Goal: Task Accomplishment & Management: Manage account settings

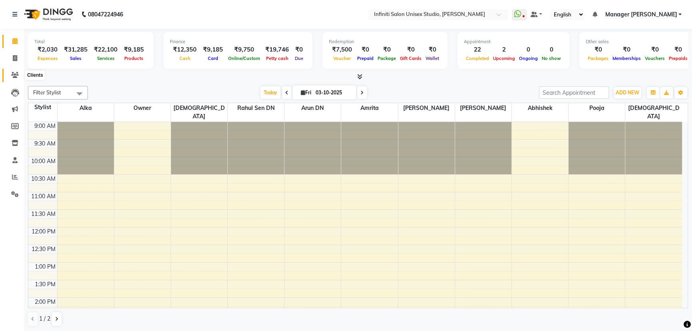
click at [14, 71] on span at bounding box center [15, 75] width 14 height 9
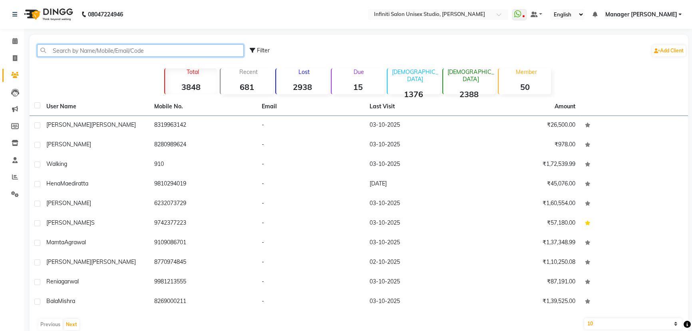
click at [89, 46] on input "text" at bounding box center [140, 50] width 206 height 12
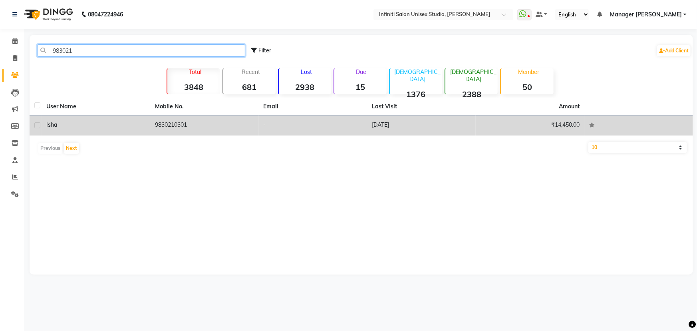
type input "983021"
click at [201, 124] on td "9830210301" at bounding box center [204, 126] width 109 height 20
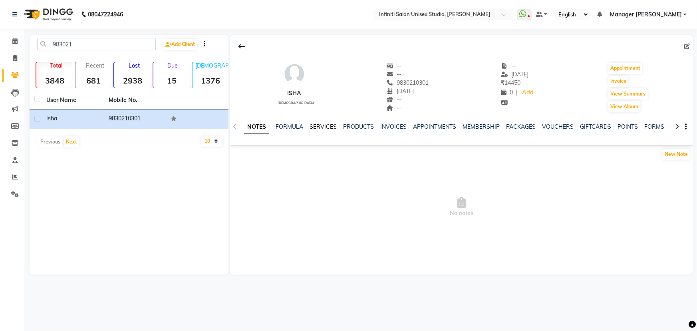
click at [331, 127] on link "SERVICES" at bounding box center [322, 126] width 27 height 7
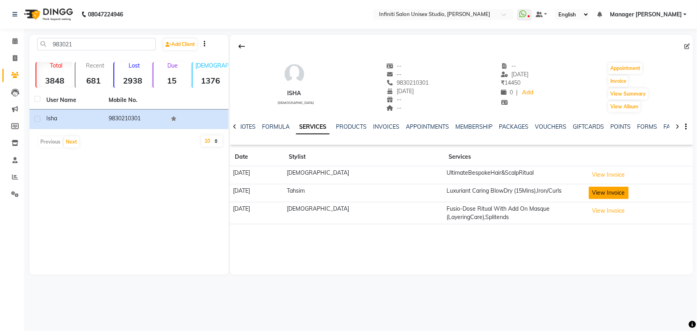
click at [595, 188] on button "View Invoice" at bounding box center [609, 192] width 40 height 12
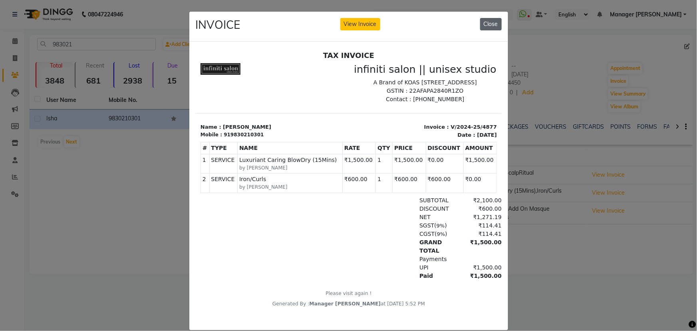
click at [487, 25] on button "Close" at bounding box center [491, 24] width 22 height 12
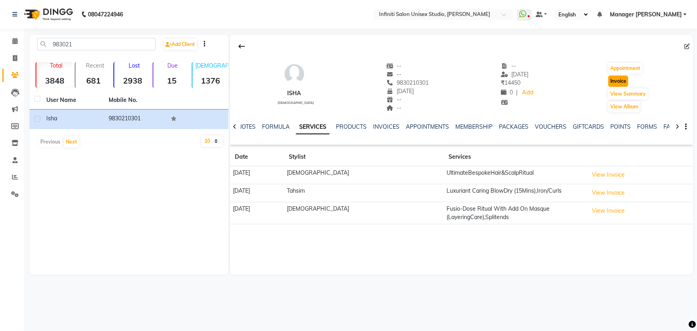
click at [615, 76] on button "Invoice" at bounding box center [618, 80] width 20 height 11
select select "6511"
select select "service"
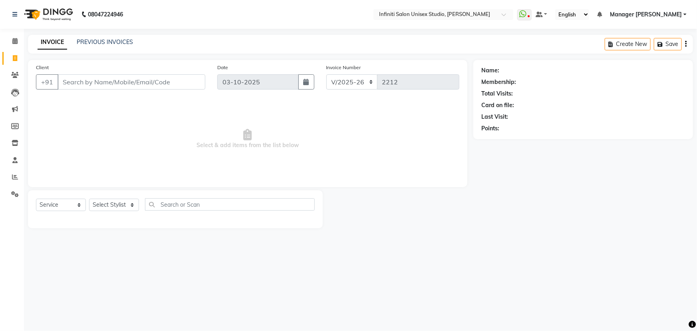
type input "9830210301"
select select "1: Object"
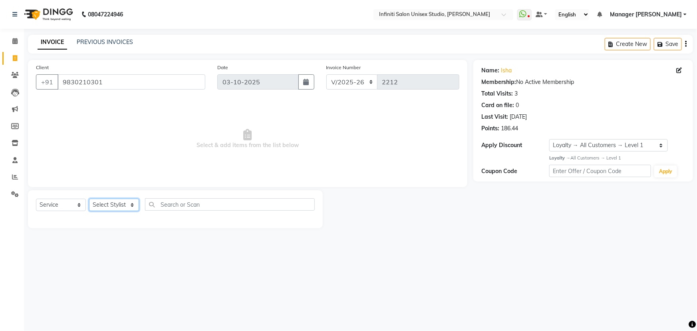
click at [104, 204] on select "Select Stylist Abhishek Alka Amrita Arun DN Bharti Nigam Ishu Krishna Owner Poo…" at bounding box center [114, 204] width 50 height 12
select select "78873"
click at [89, 198] on select "Select Stylist Abhishek Alka Amrita Arun DN Bharti Nigam Ishu Krishna Owner Poo…" at bounding box center [114, 204] width 50 height 12
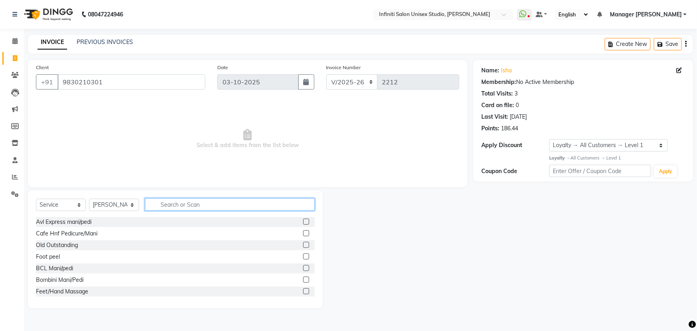
click at [180, 204] on input "text" at bounding box center [230, 204] width 170 height 12
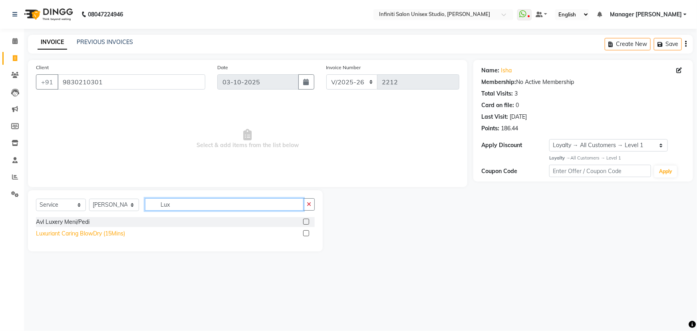
type input "Lux"
click at [101, 230] on div "Luxuriant Caring BlowDry (15Mins)" at bounding box center [80, 233] width 89 height 8
checkbox input "false"
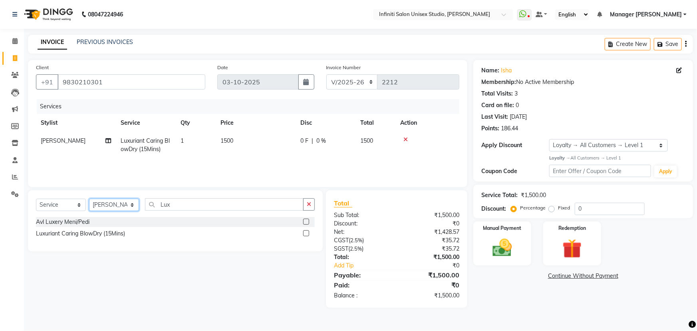
click at [116, 199] on select "Select Stylist Abhishek Alka Amrita Arun DN Bharti Nigam Ishu Krishna Owner Poo…" at bounding box center [114, 204] width 50 height 12
select select "69304"
click at [89, 198] on select "Select Stylist Abhishek Alka Amrita Arun DN Bharti Nigam Ishu Krishna Owner Poo…" at bounding box center [114, 204] width 50 height 12
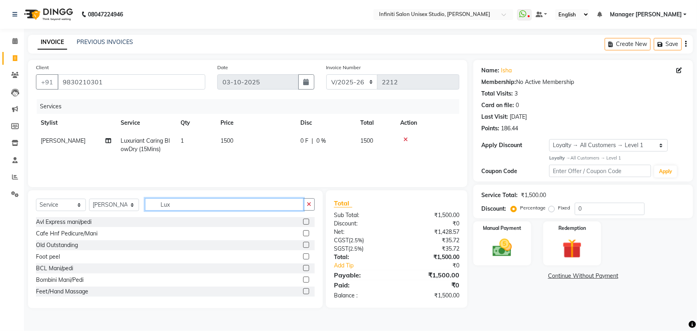
drag, startPoint x: 170, startPoint y: 206, endPoint x: 138, endPoint y: 206, distance: 31.6
click at [139, 206] on div "Select Service Product Membership Package Voucher Prepaid Gift Card Select Styl…" at bounding box center [175, 207] width 279 height 19
type input "threa"
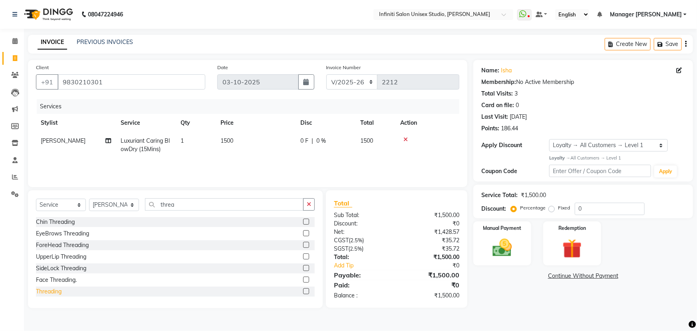
click at [54, 290] on div "Threading" at bounding box center [49, 291] width 26 height 8
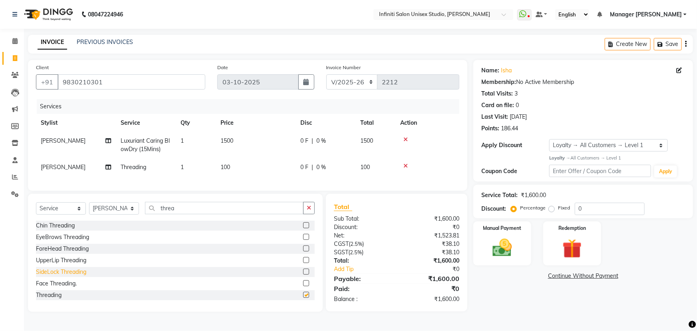
checkbox input "false"
click at [63, 264] on div "UpperLip Threading" at bounding box center [61, 260] width 50 height 8
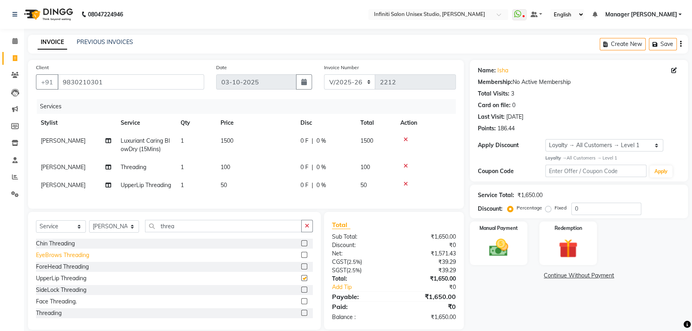
checkbox input "false"
click at [502, 245] on img at bounding box center [498, 247] width 32 height 23
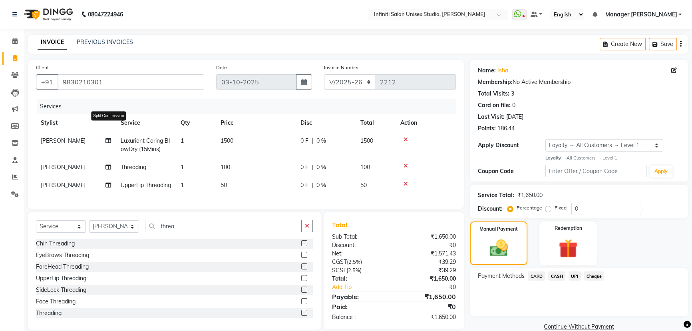
click at [107, 140] on icon at bounding box center [108, 141] width 6 height 6
select select "78873"
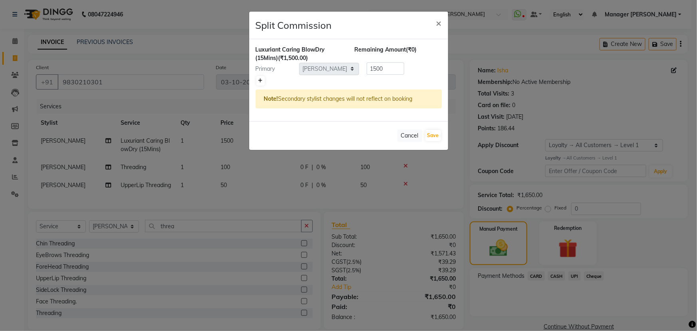
click at [261, 81] on icon at bounding box center [260, 80] width 4 height 5
type input "750"
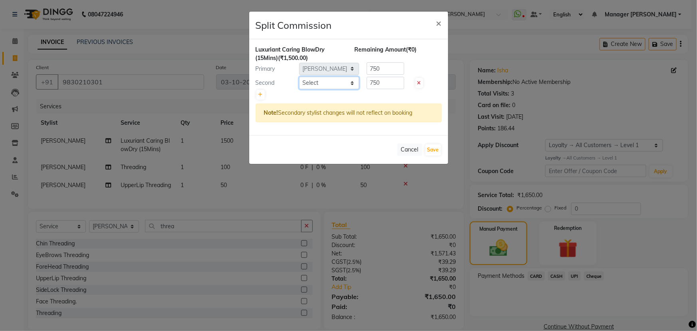
click at [321, 84] on select "Select Abhishek Alka Amrita Arun DN Bharti Nigam Ishu Krishna Owner Pooja Rahul…" at bounding box center [329, 83] width 60 height 12
select select "49890"
click at [299, 77] on select "Select Abhishek Alka Amrita Arun DN Bharti Nigam Ishu Krishna Owner Pooja Rahul…" at bounding box center [329, 83] width 60 height 12
drag, startPoint x: 400, startPoint y: 78, endPoint x: 349, endPoint y: 81, distance: 50.4
click at [349, 81] on div "Second Select Abhishek Alka Amrita Arun DN Bharti Nigam Ishu Krishna Owner Pooj…" at bounding box center [349, 83] width 198 height 13
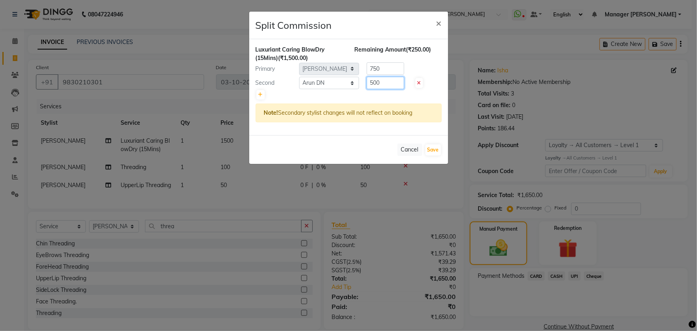
type input "500"
click at [346, 64] on div "Primary Select Abhishek Alka Amrita Arun DN Bharti Nigam Ishu Krishna Owner Poo…" at bounding box center [349, 68] width 198 height 13
type input "1000"
click at [435, 148] on button "Save" at bounding box center [433, 149] width 16 height 11
select select "Select"
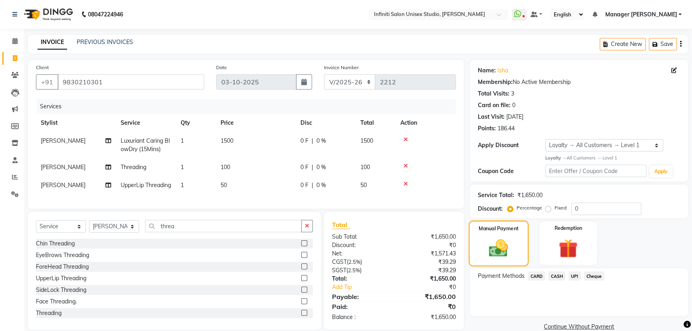
scroll to position [24, 0]
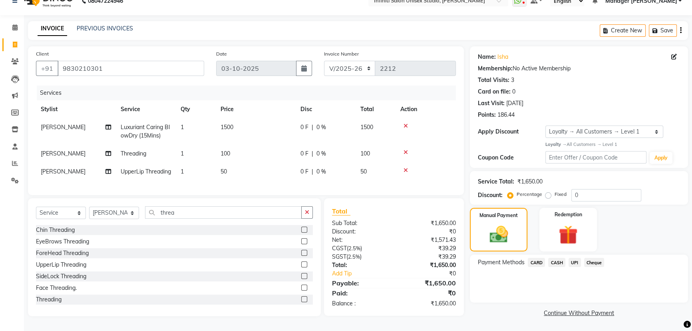
click at [579, 258] on span "UPI" at bounding box center [574, 262] width 12 height 9
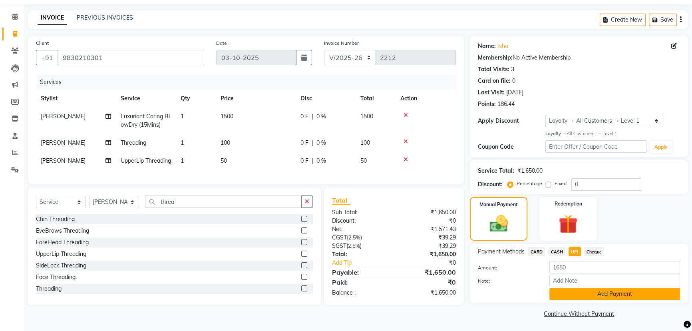
click at [582, 290] on button "Add Payment" at bounding box center [614, 294] width 131 height 12
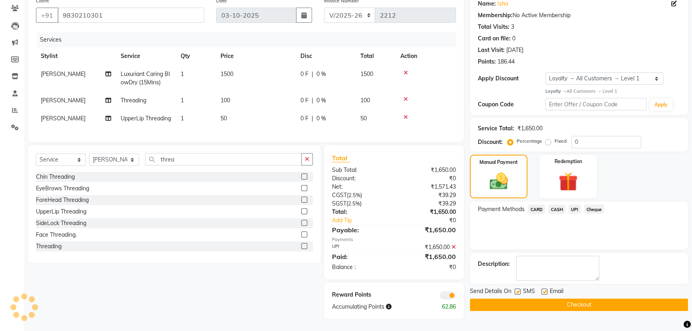
scroll to position [81, 0]
click at [533, 298] on button "Checkout" at bounding box center [579, 304] width 218 height 12
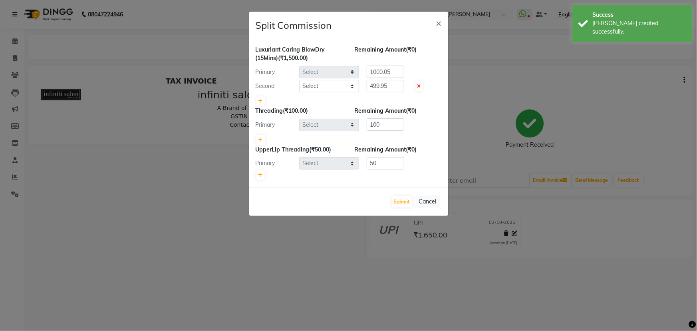
select select "78873"
select select "49890"
select select "69304"
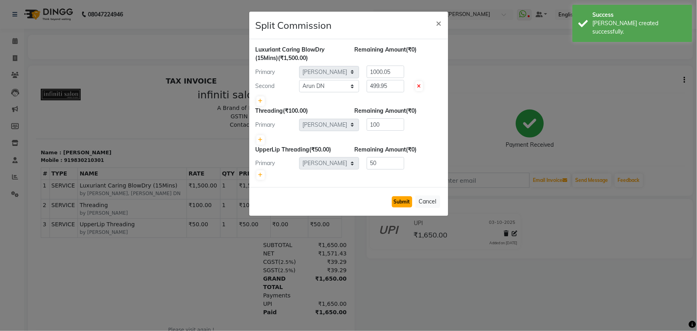
click at [401, 198] on button "Submit" at bounding box center [402, 201] width 20 height 11
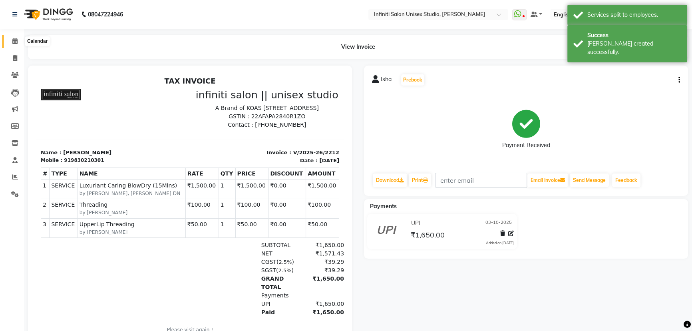
click at [13, 37] on span at bounding box center [15, 41] width 14 height 9
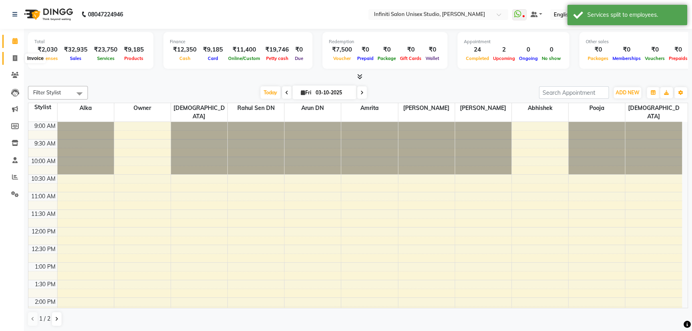
click at [15, 58] on icon at bounding box center [15, 58] width 4 height 6
select select "service"
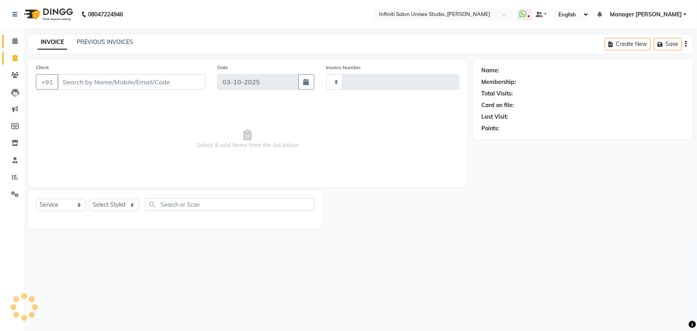
type input "2213"
select select "6511"
click at [17, 39] on icon at bounding box center [14, 41] width 5 height 6
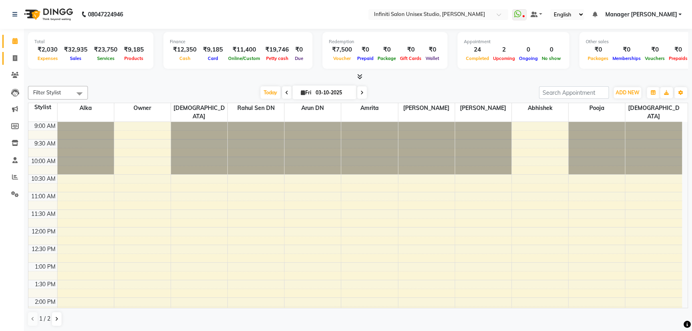
click at [15, 54] on span at bounding box center [15, 58] width 14 height 9
select select "service"
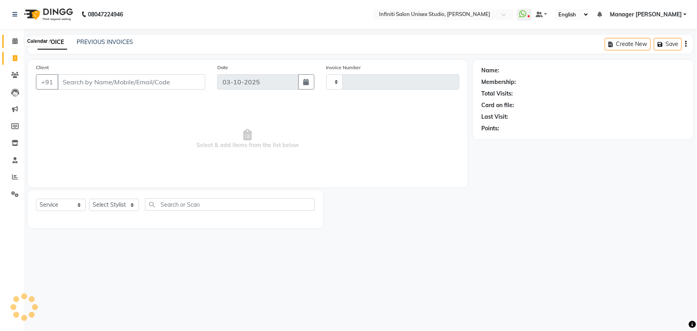
click at [18, 40] on span at bounding box center [15, 41] width 14 height 9
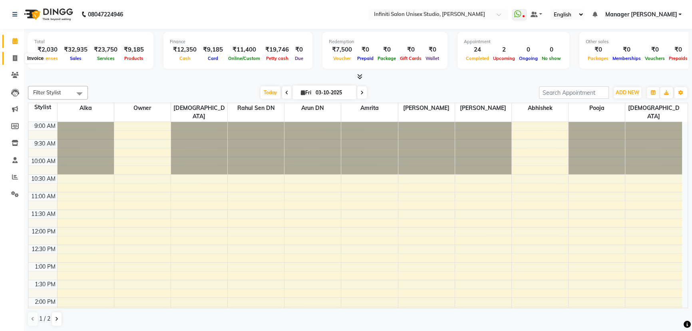
click at [13, 56] on icon at bounding box center [15, 58] width 4 height 6
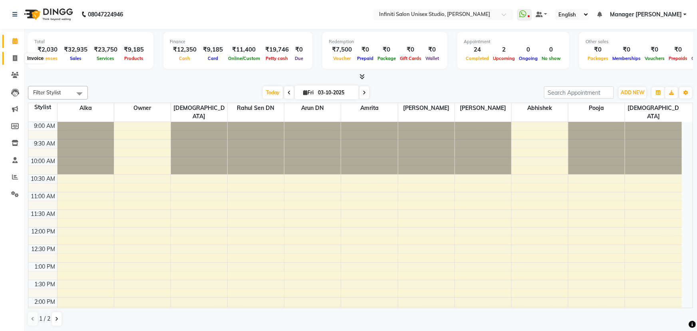
select select "6511"
select select "service"
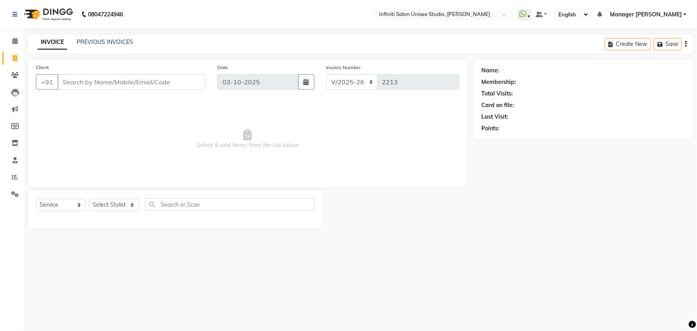
click at [123, 83] on input "Client" at bounding box center [132, 81] width 148 height 15
type input "anan"
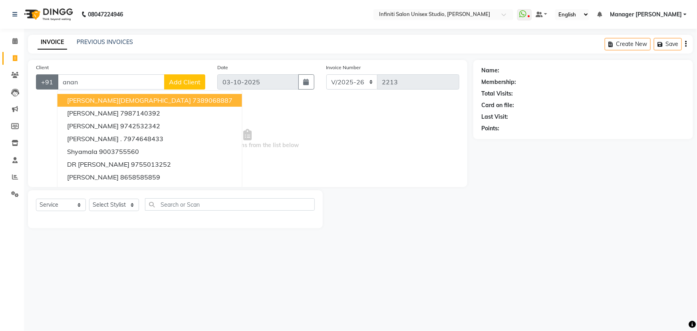
drag, startPoint x: 111, startPoint y: 81, endPoint x: 39, endPoint y: 85, distance: 72.4
click at [39, 85] on div "+91 anan kanan jain 7389068887 ananya 7987140392 Dr Manan 9742532342 Anand . 79…" at bounding box center [120, 81] width 169 height 15
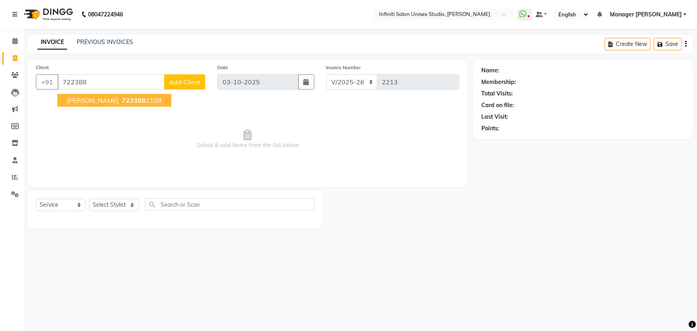
click at [122, 99] on span "722388" at bounding box center [134, 100] width 24 height 8
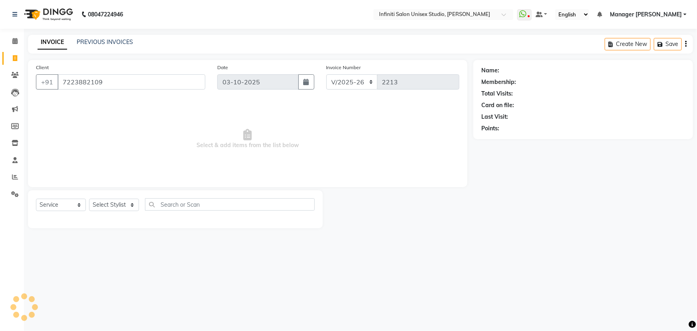
type input "7223882109"
select select "1: Object"
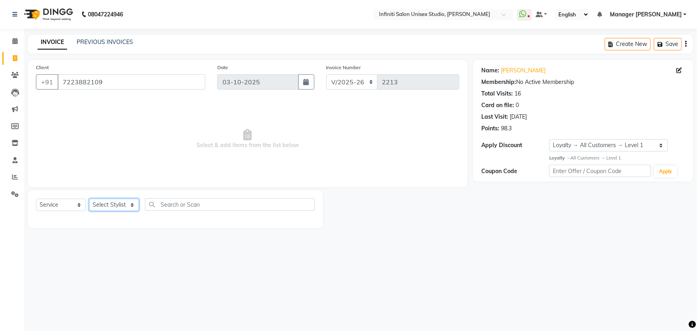
drag, startPoint x: 102, startPoint y: 206, endPoint x: 104, endPoint y: 201, distance: 5.9
click at [102, 206] on select "Select Stylist Abhishek Alka Amrita Arun DN Bharti Nigam Ishu Krishna Owner Poo…" at bounding box center [114, 204] width 50 height 12
select select "49888"
click at [89, 198] on select "Select Stylist Abhishek Alka Amrita Arun DN Bharti Nigam Ishu Krishna Owner Poo…" at bounding box center [114, 204] width 50 height 12
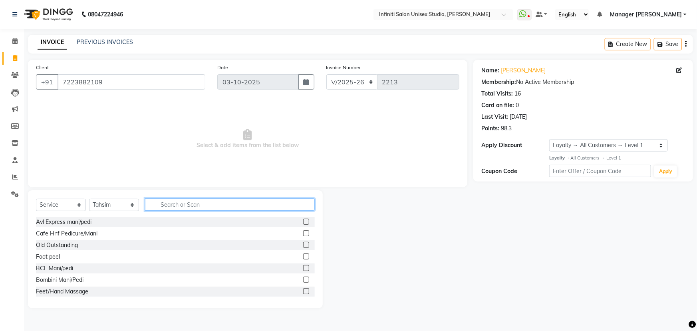
click at [170, 208] on input "text" at bounding box center [230, 204] width 170 height 12
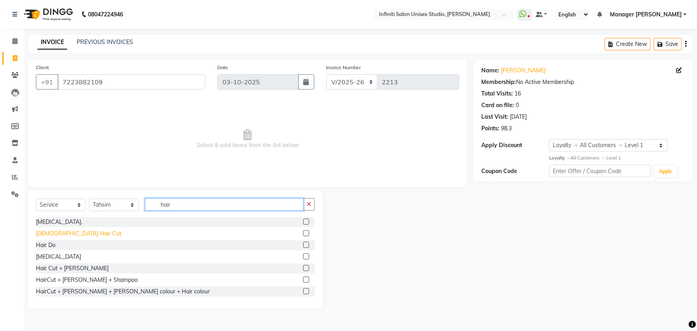
type input "hair"
click at [51, 235] on div "[DEMOGRAPHIC_DATA] Hair Cut" at bounding box center [78, 233] width 85 height 8
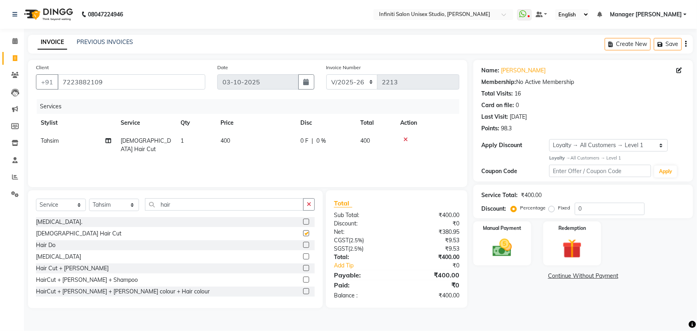
checkbox input "false"
click at [188, 140] on td "1" at bounding box center [196, 145] width 40 height 26
select select "49888"
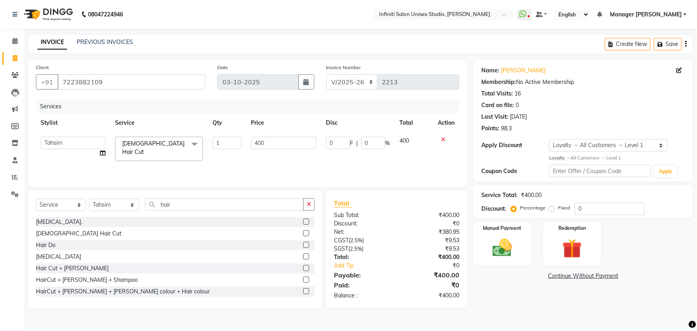
click at [195, 140] on span at bounding box center [194, 144] width 16 height 15
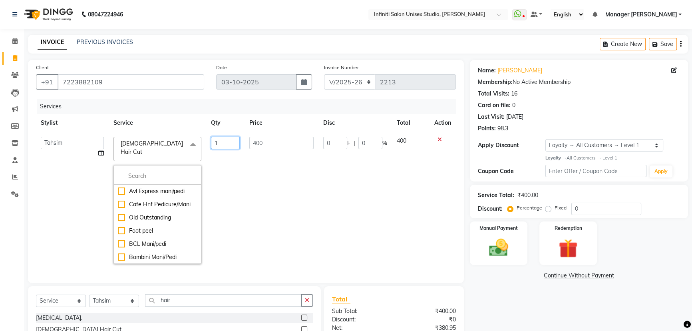
drag, startPoint x: 224, startPoint y: 141, endPoint x: 190, endPoint y: 141, distance: 33.9
click at [190, 141] on tr "Abhishek Alka Amrita Arun DN Bharti Nigam Ishu Krishna Owner Pooja Rahul Sen DN…" at bounding box center [246, 200] width 420 height 137
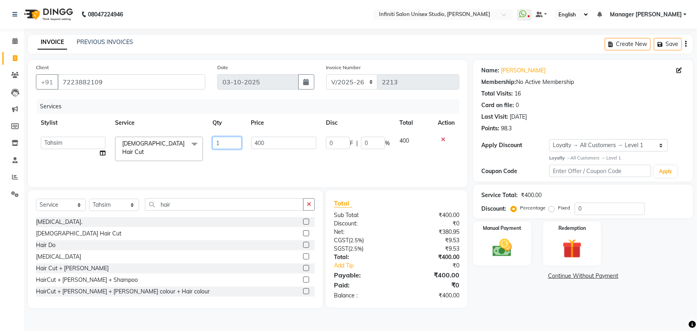
type input "2"
click at [244, 189] on div "Client +91 7223882109 Date 03-10-2025 Invoice Number CI/2025-26 V/2025-26 2213 …" at bounding box center [247, 184] width 451 height 248
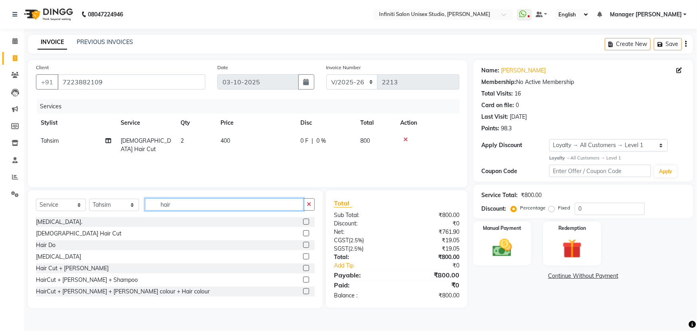
drag, startPoint x: 186, startPoint y: 204, endPoint x: 136, endPoint y: 206, distance: 49.6
click at [137, 206] on div "Select Service Product Membership Package Voucher Prepaid Gift Card Select Styl…" at bounding box center [175, 207] width 279 height 19
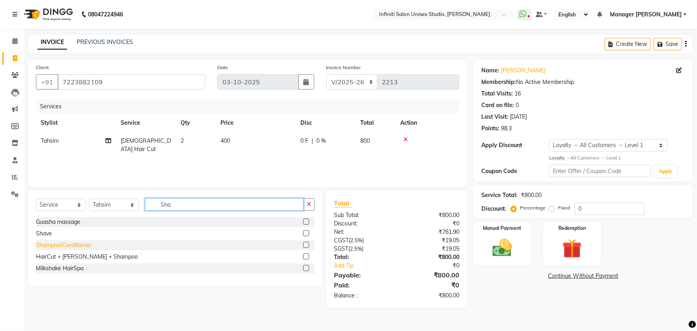
type input "Sha"
click at [70, 244] on div "Shampoo/Conditioner" at bounding box center [64, 245] width 56 height 8
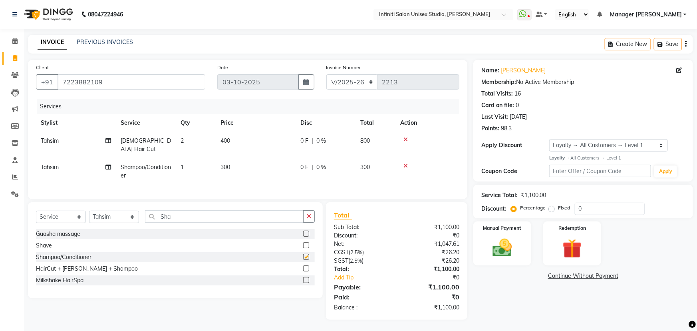
checkbox input "false"
click at [223, 163] on span "300" at bounding box center [225, 166] width 10 height 7
select select "49888"
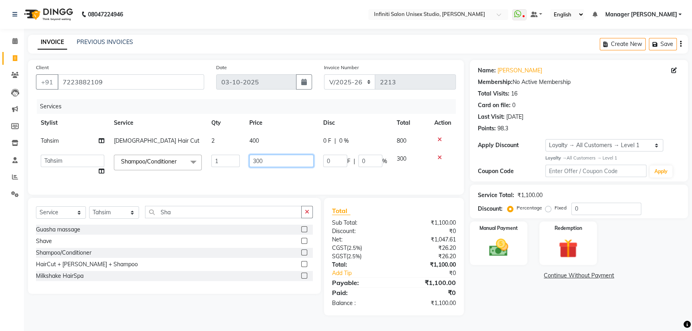
drag, startPoint x: 256, startPoint y: 159, endPoint x: 248, endPoint y: 156, distance: 7.6
click at [248, 156] on td "300" at bounding box center [281, 165] width 74 height 30
type input "100"
drag, startPoint x: 308, startPoint y: 175, endPoint x: 255, endPoint y: 171, distance: 53.3
click at [306, 175] on tr "Abhishek Alka Amrita Arun DN Bharti Nigam Ishu Krishna Owner Pooja Rahul Sen DN…" at bounding box center [246, 165] width 420 height 30
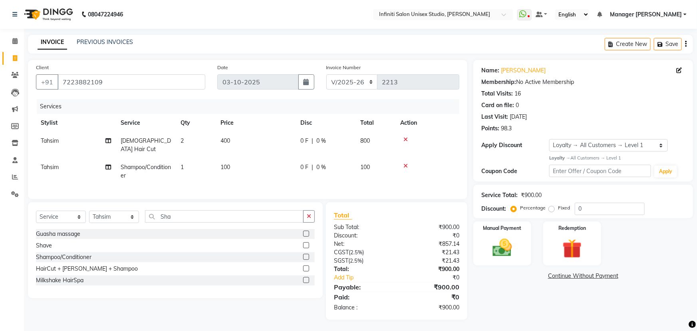
click at [193, 158] on td "1" at bounding box center [196, 171] width 40 height 26
select select "49888"
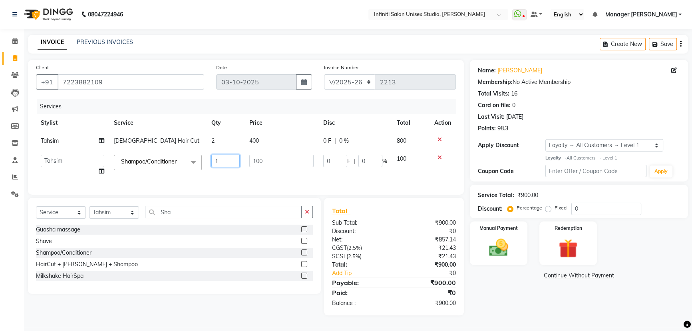
drag, startPoint x: 218, startPoint y: 156, endPoint x: 197, endPoint y: 156, distance: 21.6
click at [197, 156] on tr "Abhishek Alka Amrita Arun DN Bharti Nigam Ishu Krishna Owner Pooja Rahul Sen DN…" at bounding box center [246, 165] width 420 height 30
type input "2"
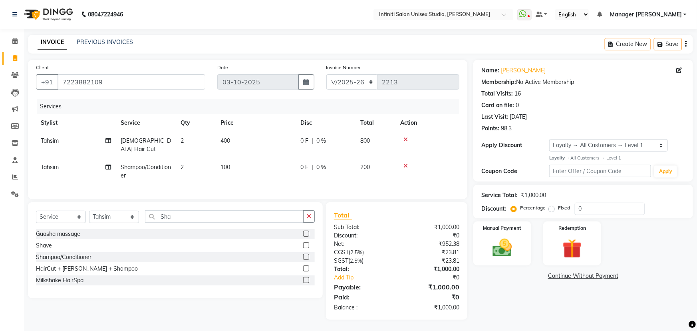
click at [311, 199] on div "Client +91 7223882109 Date 03-10-2025 Invoice Number CI/2025-26 V/2025-26 2213 …" at bounding box center [247, 190] width 451 height 260
click at [512, 243] on img at bounding box center [502, 247] width 33 height 23
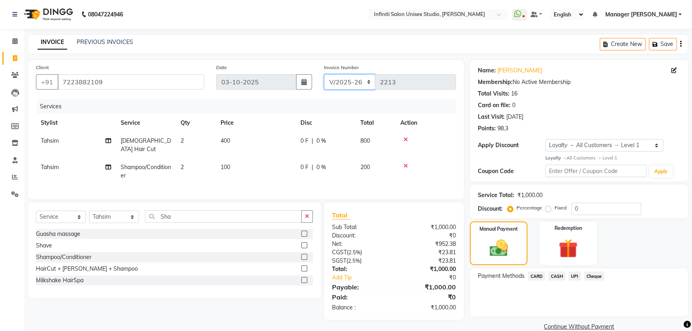
click at [354, 84] on select "CI/2025-26 V/2025-26" at bounding box center [350, 81] width 52 height 15
select select "7941"
click at [324, 74] on select "CI/2025-26 V/2025-26" at bounding box center [350, 81] width 52 height 15
type input "1031"
click at [558, 276] on span "CASH" at bounding box center [556, 275] width 17 height 9
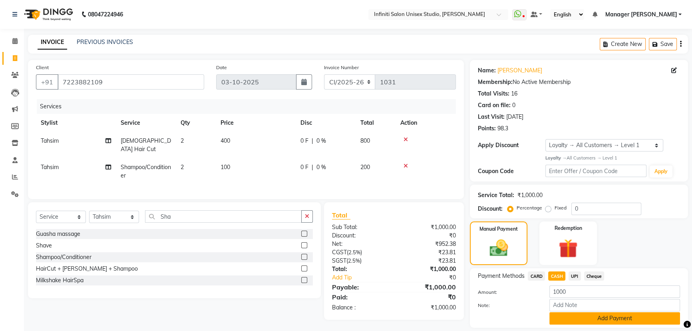
click at [564, 315] on button "Add Payment" at bounding box center [614, 318] width 131 height 12
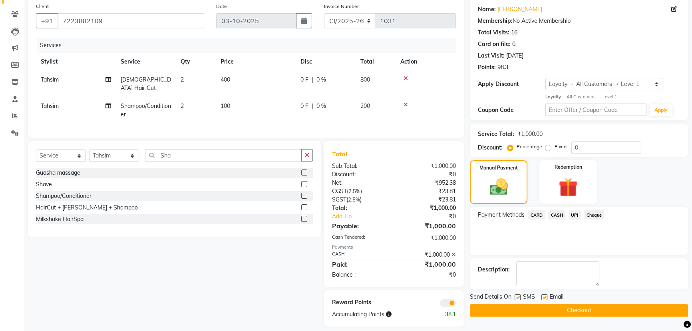
scroll to position [66, 0]
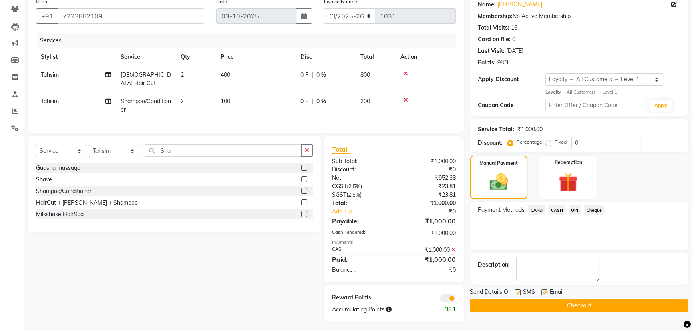
click at [516, 303] on button "Checkout" at bounding box center [579, 305] width 218 height 12
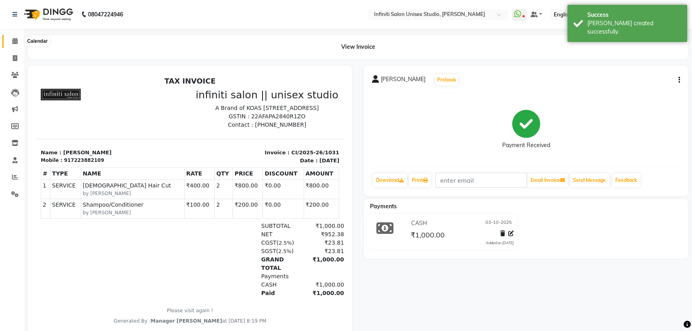
click at [14, 38] on icon at bounding box center [14, 41] width 5 height 6
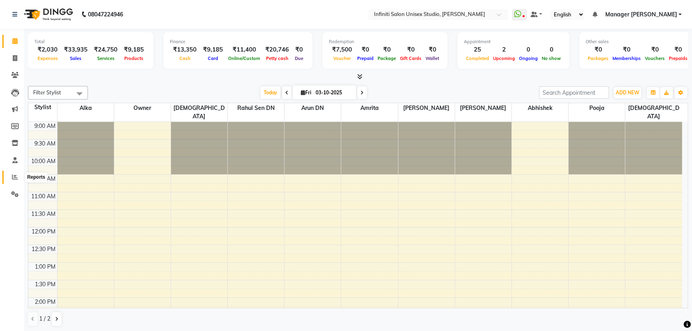
click at [17, 177] on icon at bounding box center [15, 177] width 6 height 6
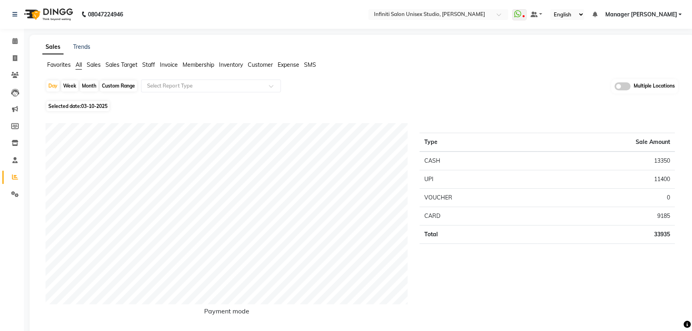
click at [148, 63] on span "Staff" at bounding box center [148, 64] width 13 height 7
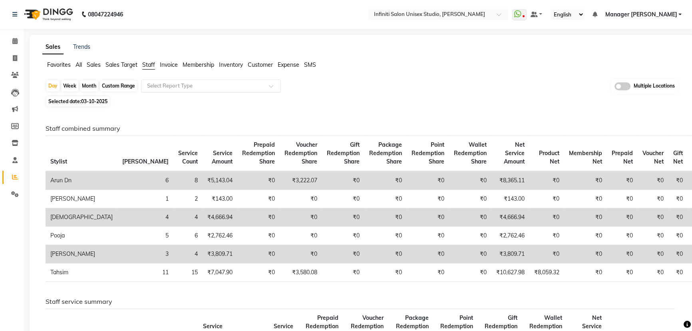
click at [152, 83] on input "text" at bounding box center [202, 86] width 115 height 8
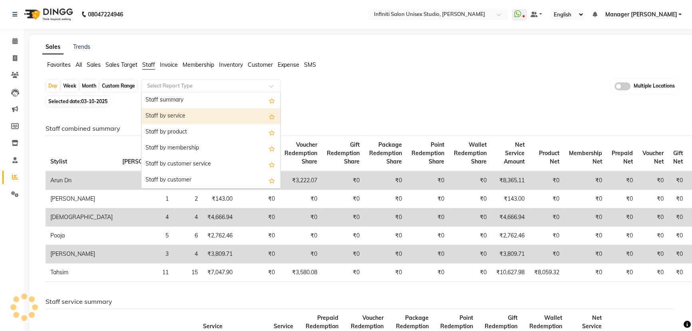
click at [171, 116] on div "Staff by service" at bounding box center [210, 116] width 139 height 16
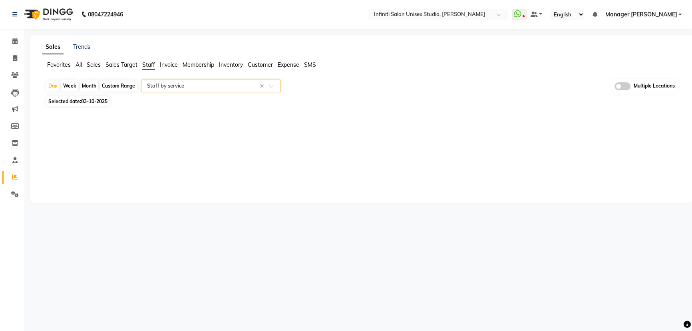
select select "csv"
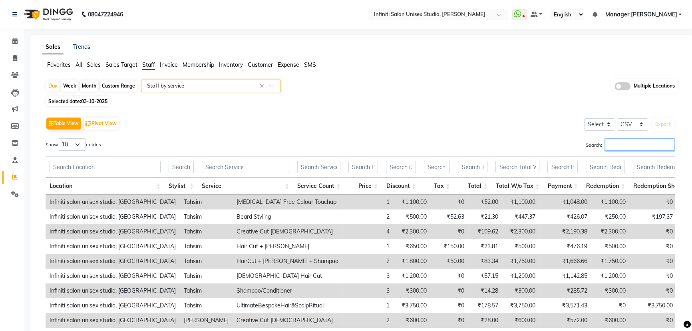
click at [626, 148] on input "Search:" at bounding box center [640, 144] width 70 height 12
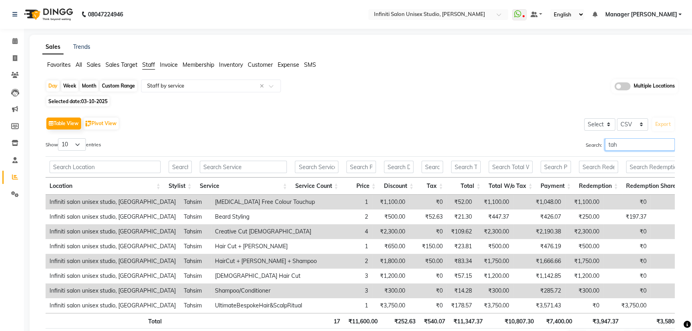
type input "tahs"
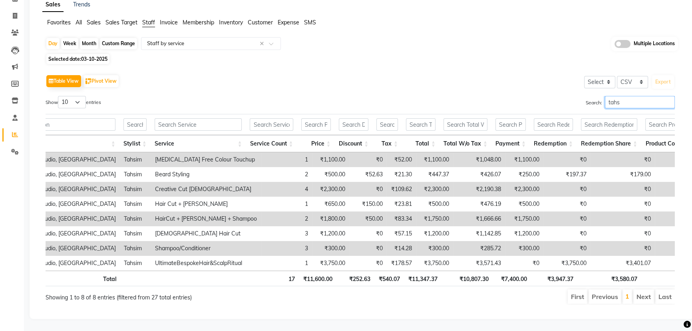
scroll to position [0, 60]
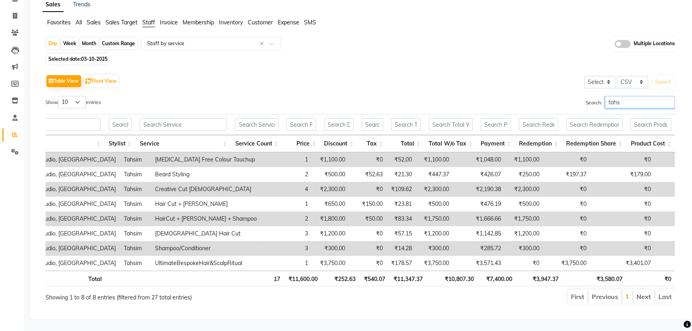
click at [575, 96] on div "Search: tahs" at bounding box center [520, 104] width 309 height 16
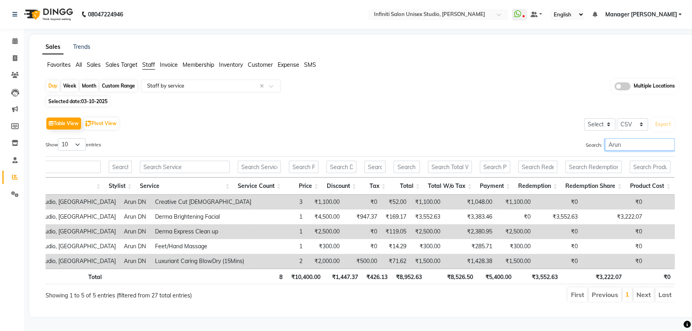
scroll to position [0, 60]
type input "Arun"
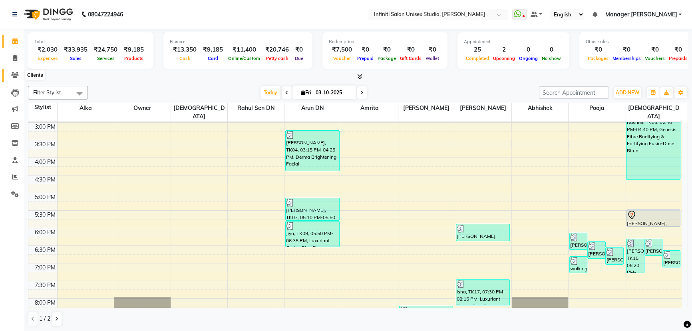
click at [13, 70] on link "Clients" at bounding box center [11, 75] width 19 height 13
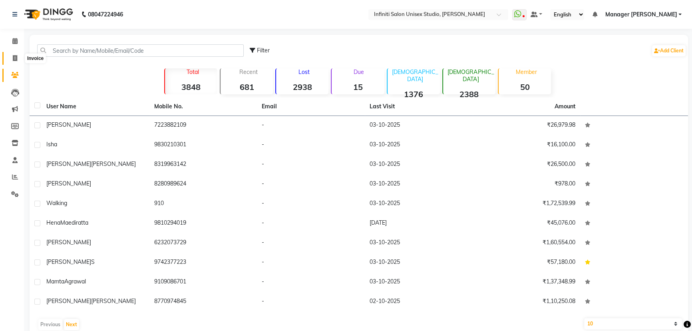
click at [13, 58] on icon at bounding box center [15, 58] width 4 height 6
select select "6511"
select select "service"
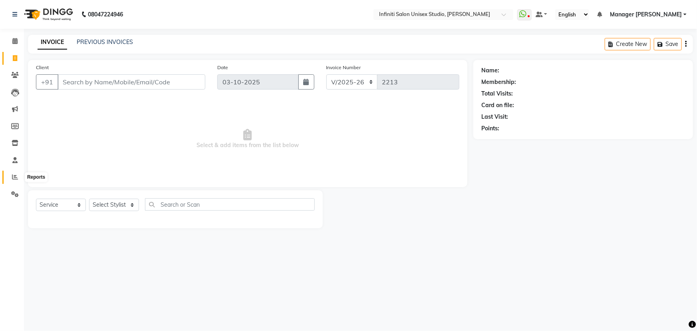
click at [13, 173] on span at bounding box center [15, 177] width 14 height 9
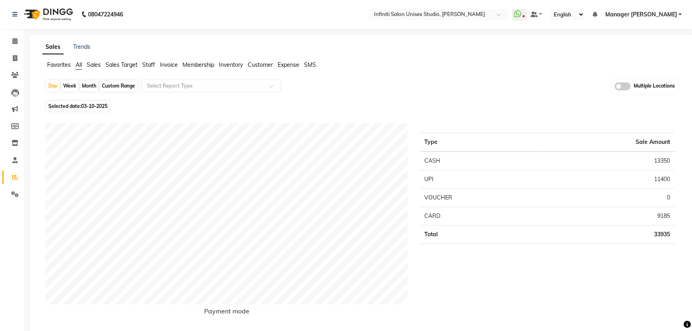
click at [146, 64] on span "Staff" at bounding box center [148, 64] width 13 height 7
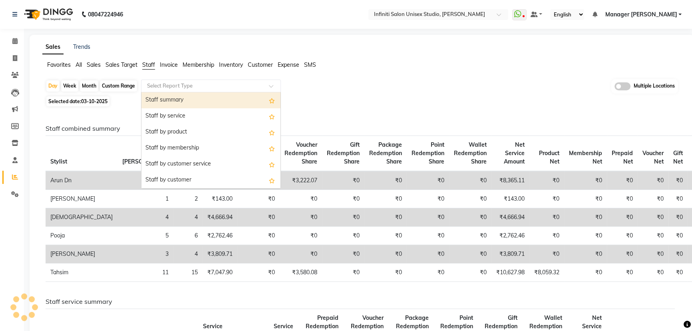
click at [155, 87] on input "text" at bounding box center [202, 86] width 115 height 8
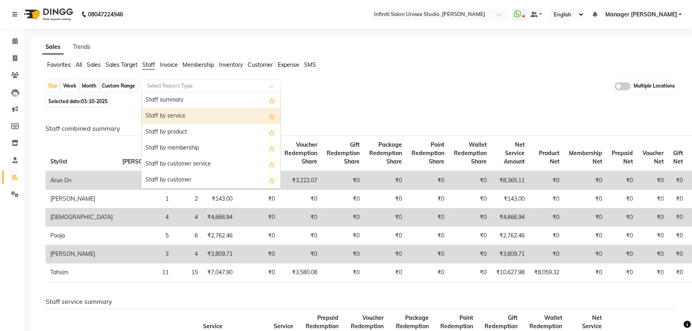
click at [165, 111] on div "Staff by service" at bounding box center [210, 116] width 139 height 16
select select "csv"
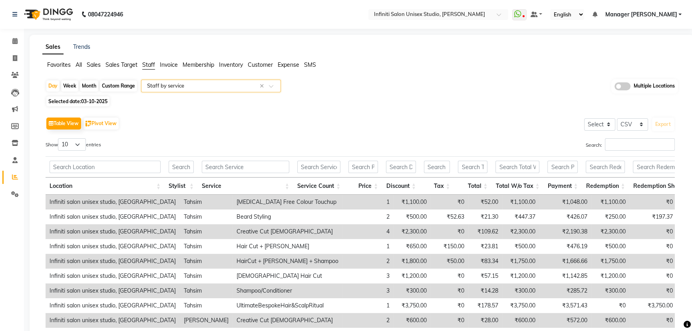
click at [155, 85] on input "text" at bounding box center [202, 86] width 115 height 8
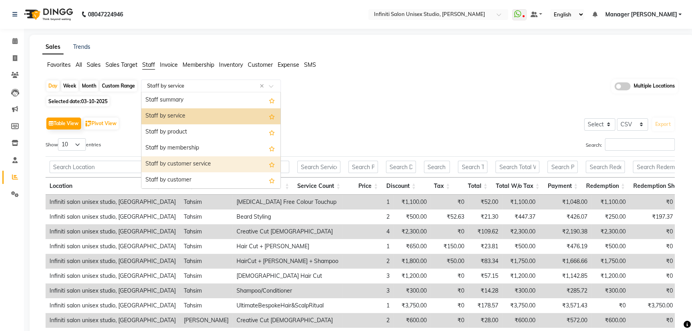
click at [177, 160] on div "Staff by customer service" at bounding box center [210, 164] width 139 height 16
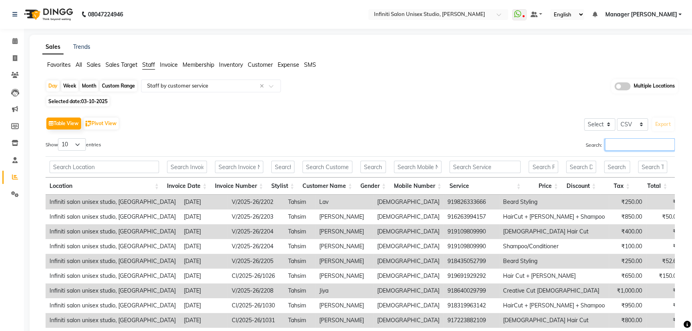
click at [621, 146] on input "Search:" at bounding box center [640, 144] width 70 height 12
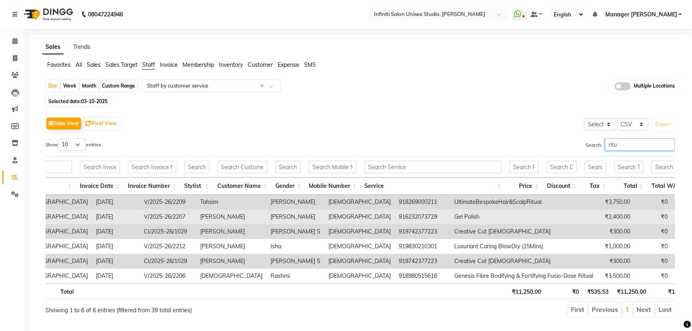
type input "ritu"
drag, startPoint x: 349, startPoint y: 214, endPoint x: 312, endPoint y: 216, distance: 37.2
click at [395, 216] on td "916232073729" at bounding box center [423, 216] width 56 height 15
click at [395, 221] on td "916232073729" at bounding box center [423, 216] width 56 height 15
click at [395, 214] on td "916232073729" at bounding box center [423, 216] width 56 height 15
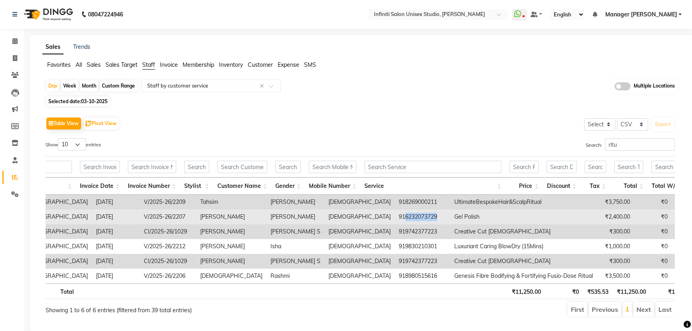
drag, startPoint x: 351, startPoint y: 216, endPoint x: 317, endPoint y: 216, distance: 34.0
click at [395, 216] on td "916232073729" at bounding box center [423, 216] width 56 height 15
copy td "6232073729"
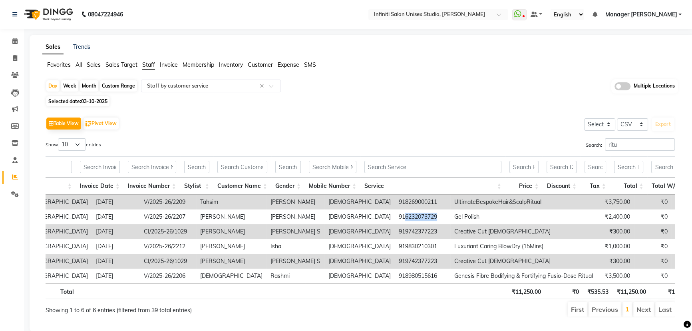
copy td "6232073729"
drag, startPoint x: 622, startPoint y: 145, endPoint x: 549, endPoint y: 151, distance: 73.7
click at [550, 152] on div "Search: ritu" at bounding box center [520, 146] width 309 height 16
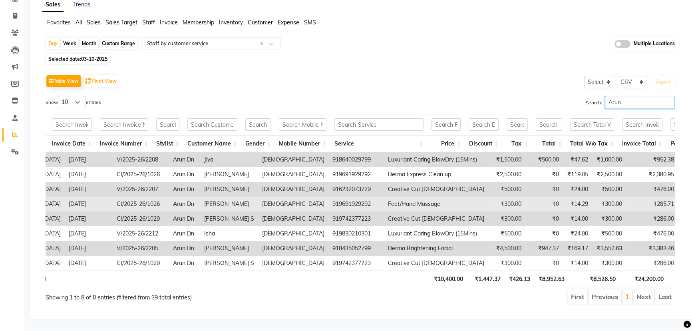
scroll to position [52, 0]
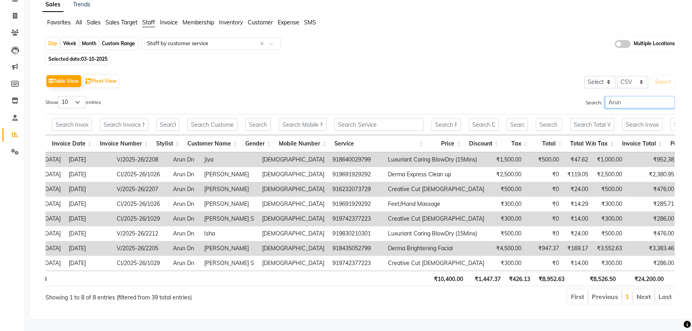
type input "Arun"
drag, startPoint x: 319, startPoint y: 236, endPoint x: 288, endPoint y: 232, distance: 32.1
click at [328, 241] on td "918435052799" at bounding box center [356, 248] width 56 height 15
copy td "8435052799"
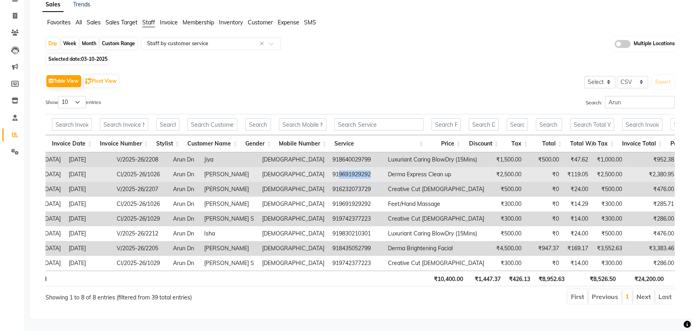
drag, startPoint x: 319, startPoint y: 163, endPoint x: 287, endPoint y: 164, distance: 31.6
click at [328, 167] on td "919691929292" at bounding box center [356, 174] width 56 height 15
copy td "9691929292"
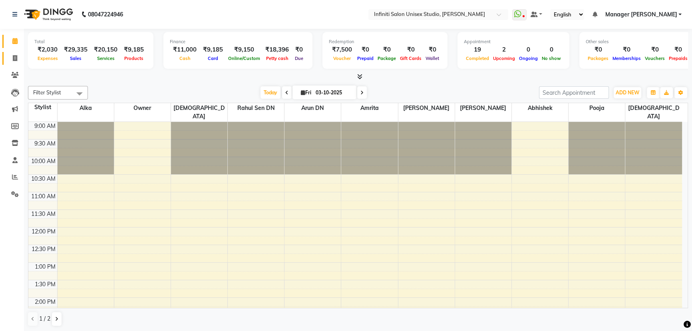
click at [13, 58] on icon at bounding box center [15, 58] width 4 height 6
select select "service"
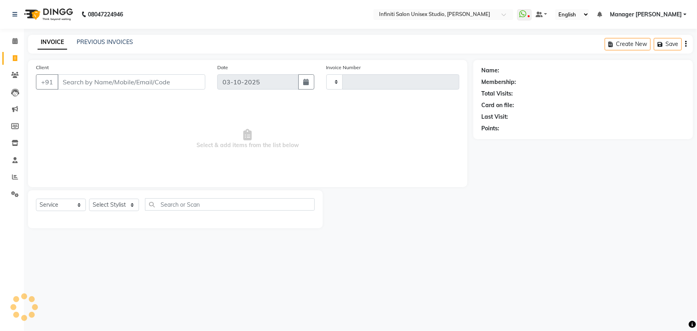
type input "2213"
select select "6511"
click at [14, 38] on icon at bounding box center [14, 41] width 5 height 6
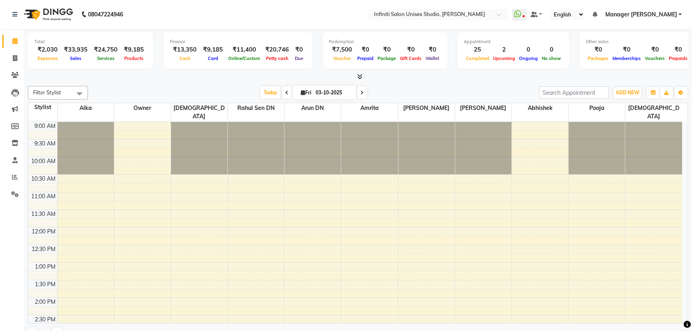
scroll to position [210, 0]
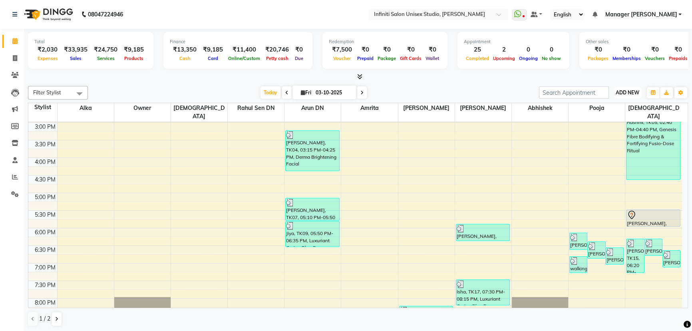
click at [638, 90] on span "ADD NEW" at bounding box center [627, 92] width 24 height 6
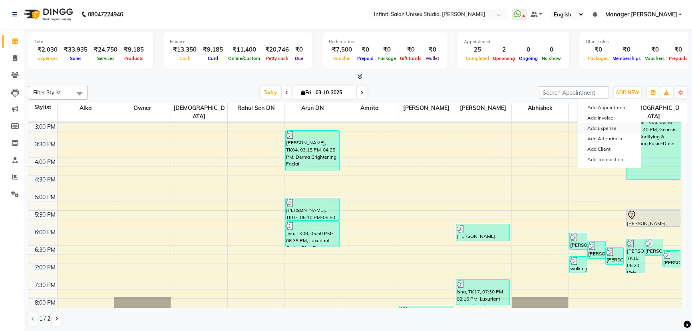
click at [602, 127] on link "Add Expense" at bounding box center [608, 128] width 63 height 10
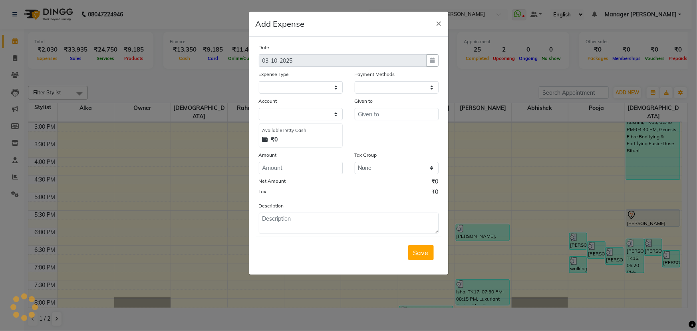
select select "1"
select select "5538"
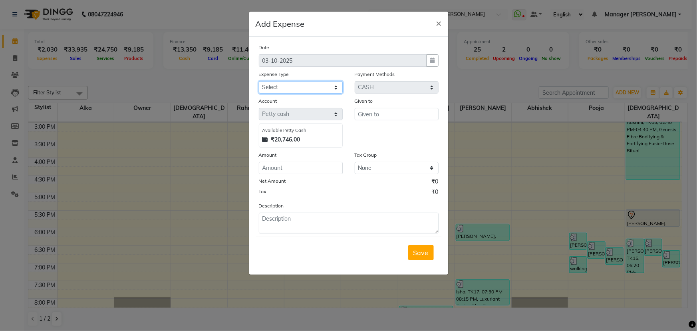
click at [280, 88] on select "Select Advance Salary Client Snacks Fuel Incentive Maintenance Miscellaneous Pa…" at bounding box center [301, 87] width 84 height 12
select select "12400"
click at [259, 81] on select "Select Advance Salary Client Snacks Fuel Incentive Maintenance Miscellaneous Pa…" at bounding box center [301, 87] width 84 height 12
click at [370, 113] on input "text" at bounding box center [397, 114] width 84 height 12
type input "t"
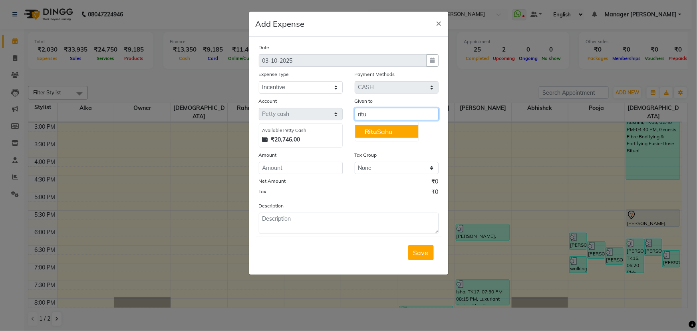
click at [391, 131] on ngb-highlight "[PERSON_NAME]" at bounding box center [379, 131] width 28 height 8
type input "[PERSON_NAME]"
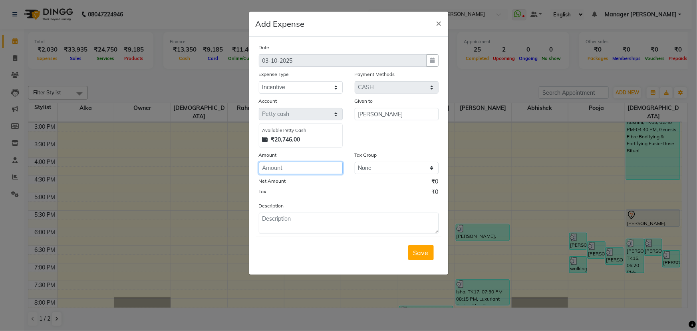
click at [294, 172] on input "number" at bounding box center [301, 168] width 84 height 12
type input "50"
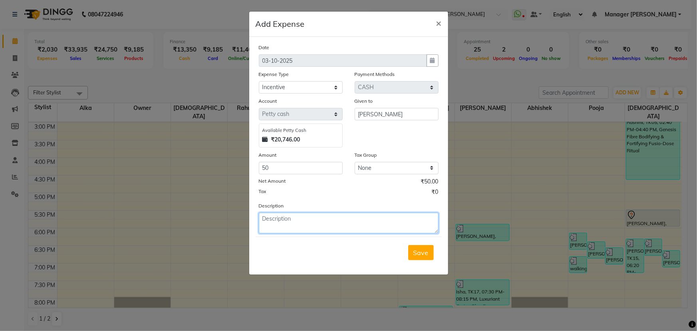
click at [286, 217] on textarea at bounding box center [349, 222] width 180 height 21
paste textarea "6232073729"
type textarea "Gel polish-2400/-........[PERSON_NAME] 6232073729"
click at [422, 251] on span "Save" at bounding box center [420, 252] width 15 height 8
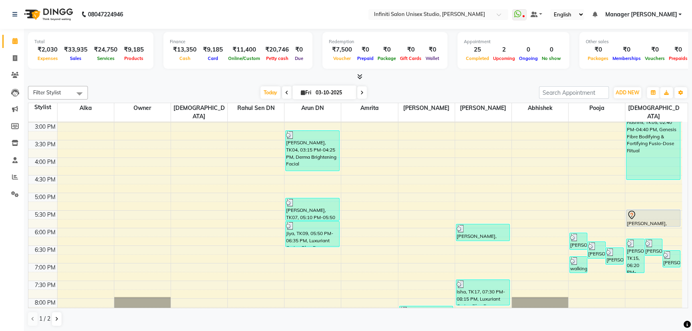
click at [628, 86] on div "ADD NEW Toggle Dropdown Add Appointment Add Invoice Add Expense Add Attendance …" at bounding box center [627, 92] width 29 height 13
click at [627, 91] on span "ADD NEW" at bounding box center [627, 92] width 24 height 6
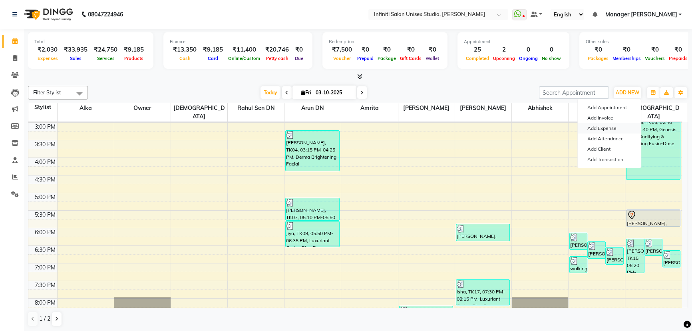
click at [597, 126] on link "Add Expense" at bounding box center [608, 128] width 63 height 10
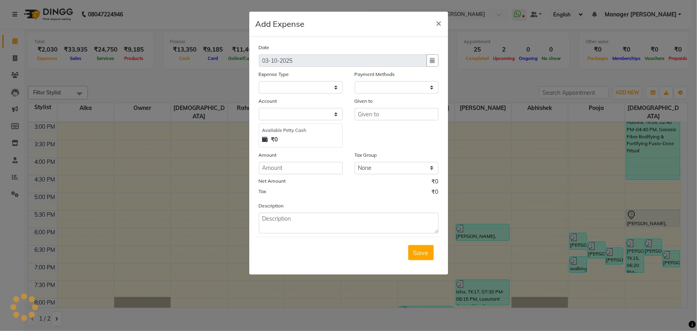
select select "1"
select select "5538"
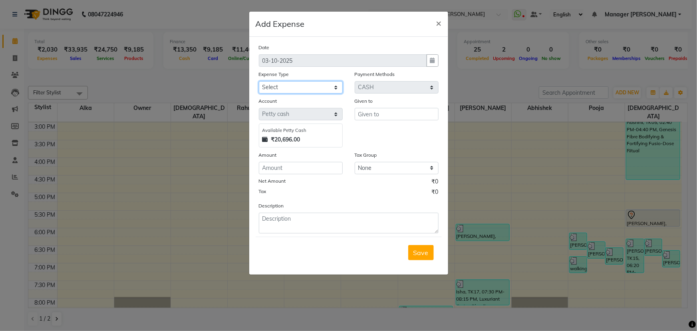
click at [295, 85] on select "Select Advance Salary Client Snacks Fuel Incentive Maintenance Miscellaneous Pa…" at bounding box center [301, 87] width 84 height 12
select select "12400"
click at [259, 81] on select "Select Advance Salary Client Snacks Fuel Incentive Maintenance Miscellaneous Pa…" at bounding box center [301, 87] width 84 height 12
click at [385, 119] on input "text" at bounding box center [397, 114] width 84 height 12
type input "Arun DN"
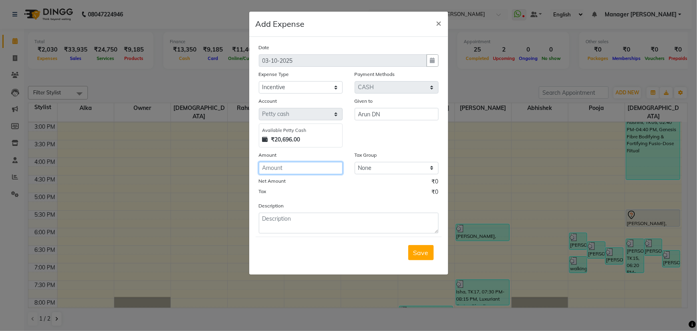
click at [307, 171] on input "number" at bounding box center [301, 168] width 84 height 12
type input "5"
type input "100"
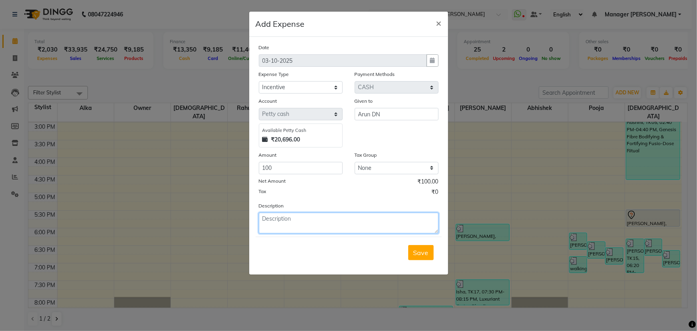
click at [303, 214] on textarea at bounding box center [349, 222] width 180 height 21
paste textarea "8435052799"
type textarea "Dermalogica-3552/-........[PERSON_NAME] 8435052799"
click at [428, 251] on span "Save" at bounding box center [420, 252] width 15 height 8
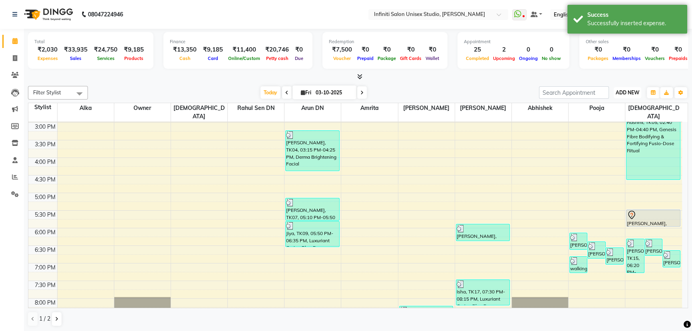
click at [627, 90] on span "ADD NEW" at bounding box center [627, 92] width 24 height 6
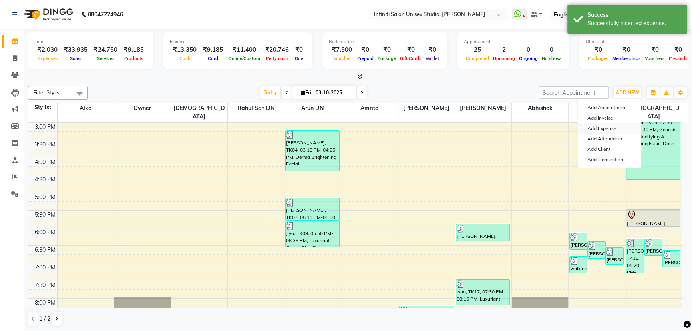
click at [605, 125] on link "Add Expense" at bounding box center [608, 128] width 63 height 10
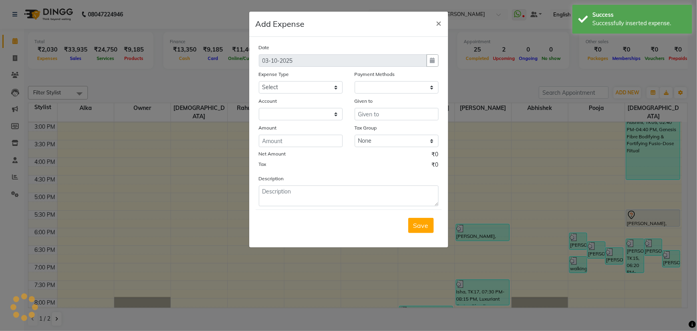
select select
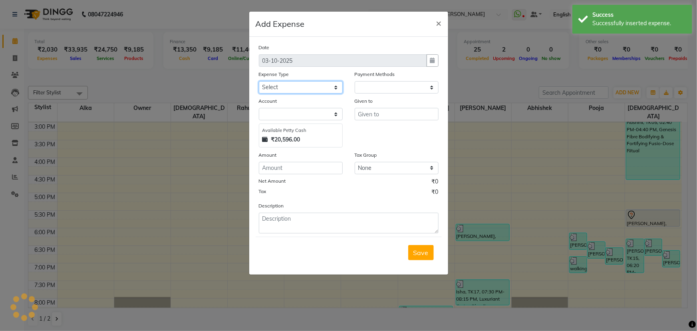
click at [311, 83] on select "Select Advance Salary Client Snacks Fuel Incentive Maintenance Miscellaneous Pa…" at bounding box center [301, 87] width 84 height 12
select select "12400"
click at [259, 81] on select "Select Advance Salary Client Snacks Fuel Incentive Maintenance Miscellaneous Pa…" at bounding box center [301, 87] width 84 height 12
click at [364, 123] on div "Given to" at bounding box center [397, 122] width 96 height 51
click at [369, 113] on input "text" at bounding box center [397, 114] width 84 height 12
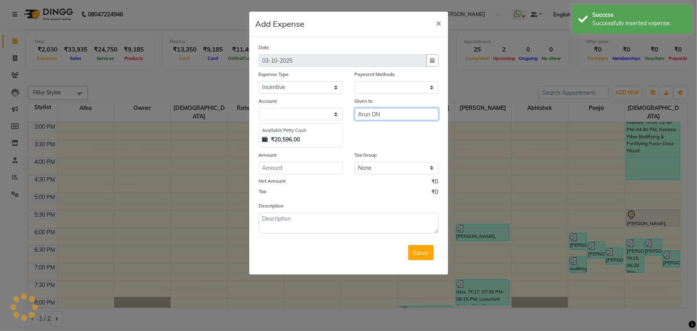
type input "Arun DN"
click at [304, 165] on div "Date [DATE] Expense Type Select Advance Salary Client Snacks Fuel Incentive Mai…" at bounding box center [349, 138] width 180 height 190
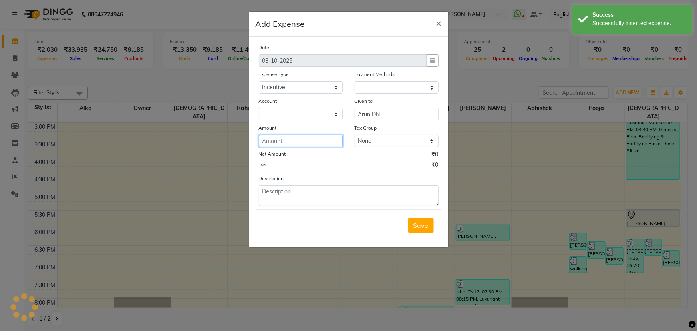
select select "1"
select select "5538"
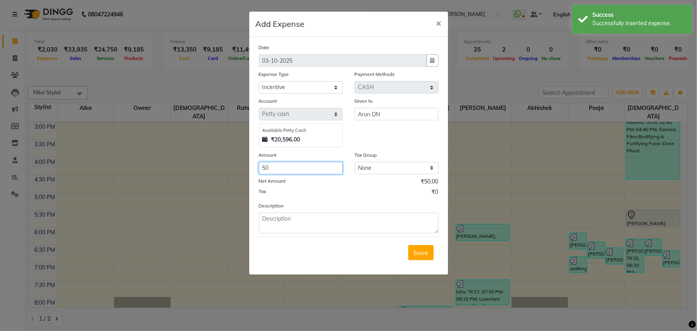
type input "50"
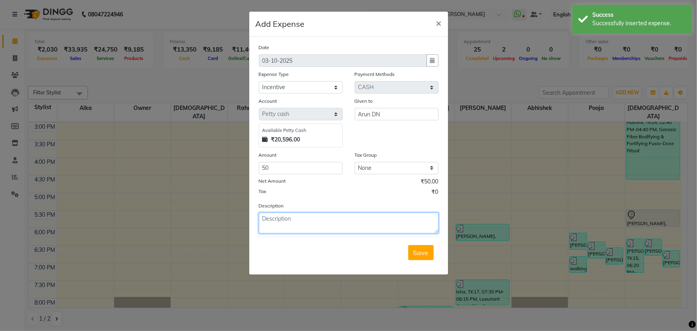
click at [300, 224] on textarea at bounding box center [349, 222] width 180 height 21
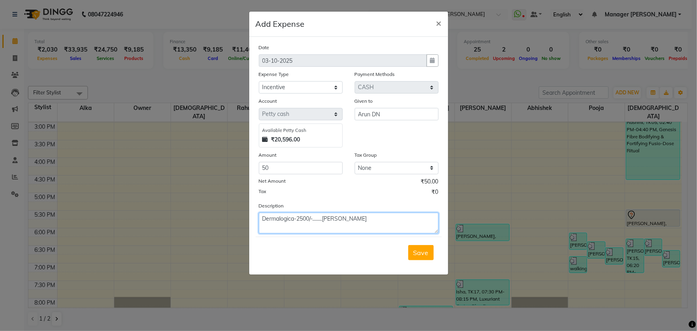
paste textarea "9691929292"
type textarea "Dermalogica-2500/-........[PERSON_NAME] 9691929292"
click at [428, 252] on span "Save" at bounding box center [420, 252] width 15 height 8
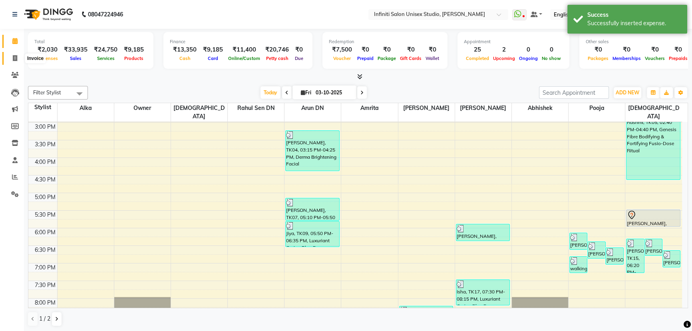
drag, startPoint x: 12, startPoint y: 55, endPoint x: 13, endPoint y: 50, distance: 4.5
click at [13, 55] on icon at bounding box center [15, 58] width 4 height 6
select select "service"
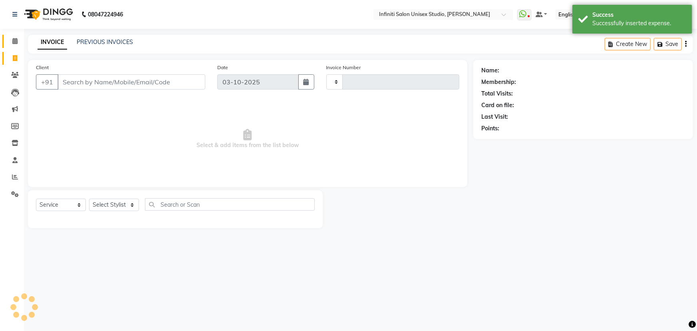
type input "2213"
select select "6511"
click at [13, 39] on icon at bounding box center [14, 41] width 5 height 6
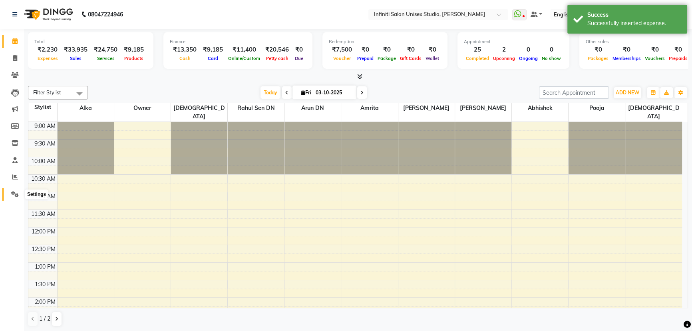
click at [18, 191] on icon at bounding box center [15, 194] width 8 height 6
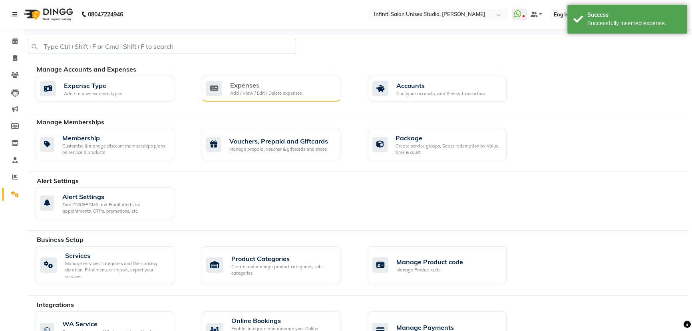
click at [282, 96] on div "Add / View / Edit / Delete expenses" at bounding box center [265, 93] width 71 height 7
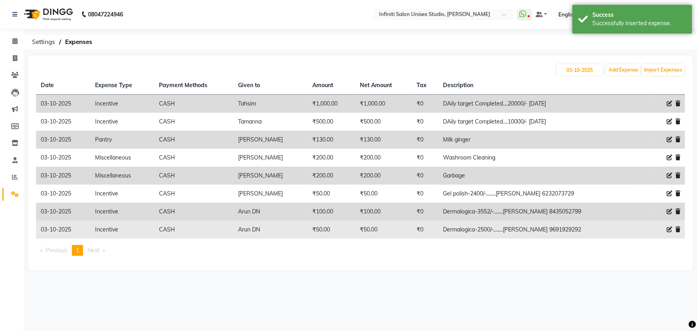
click at [678, 228] on icon at bounding box center [677, 229] width 5 height 6
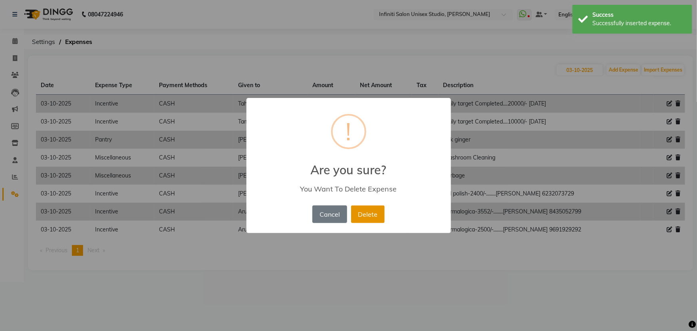
click at [382, 213] on button "Delete" at bounding box center [368, 214] width 34 height 18
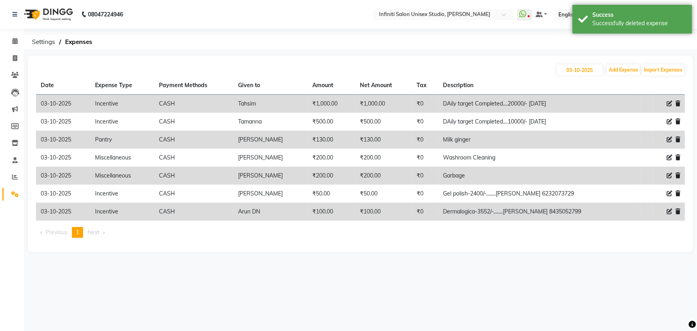
click at [677, 212] on icon at bounding box center [677, 211] width 5 height 6
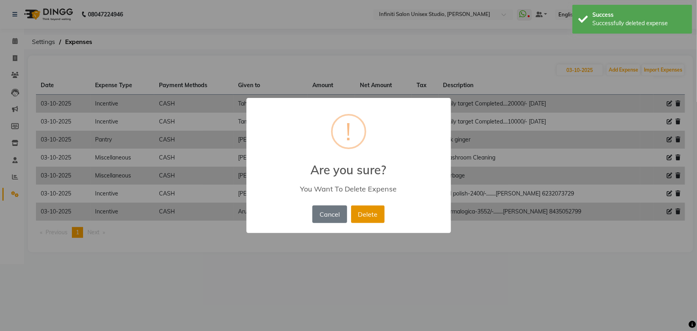
click at [368, 214] on button "Delete" at bounding box center [368, 214] width 34 height 18
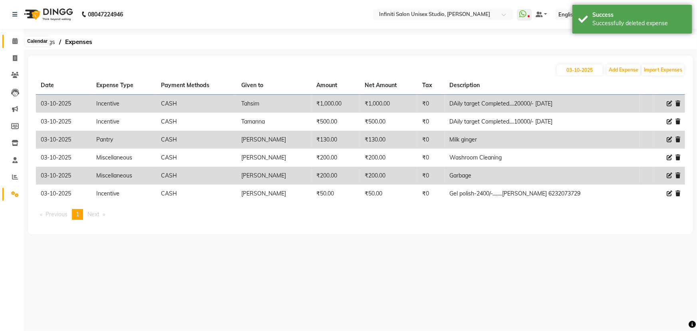
click at [9, 40] on span at bounding box center [15, 41] width 14 height 9
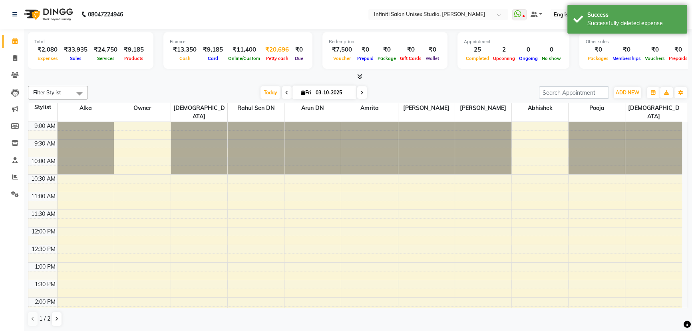
click at [272, 54] on div "Petty cash" at bounding box center [277, 58] width 30 height 8
click at [268, 58] on span "Petty cash" at bounding box center [277, 59] width 26 height 6
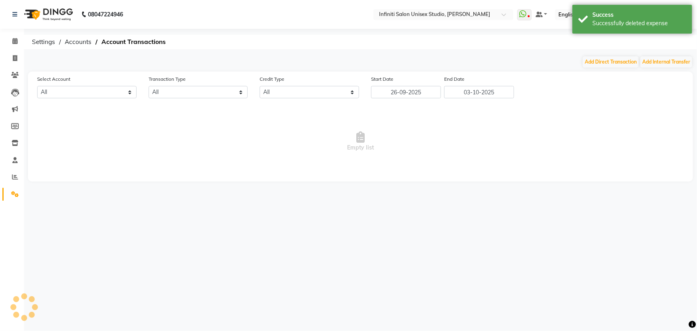
select select "5538"
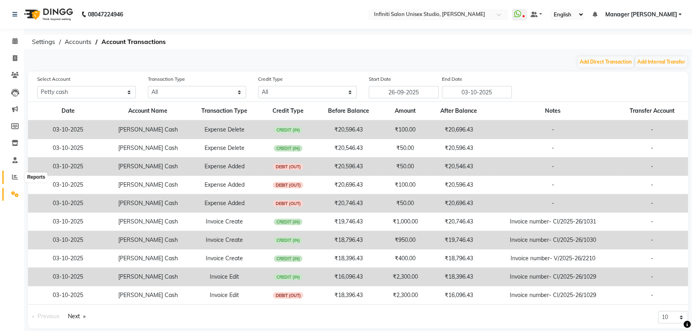
click at [11, 174] on span at bounding box center [15, 177] width 14 height 9
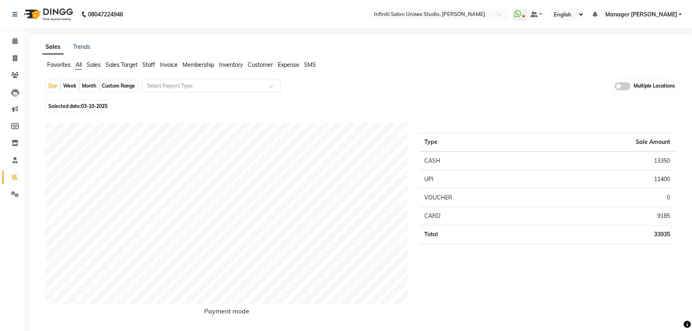
click at [148, 64] on span "Staff" at bounding box center [148, 64] width 13 height 7
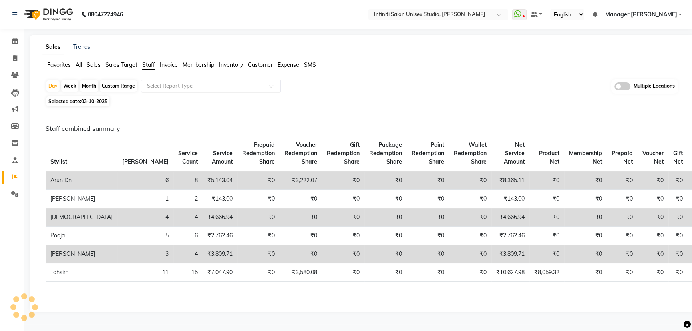
click at [160, 89] on div "Select Report Type" at bounding box center [211, 85] width 140 height 13
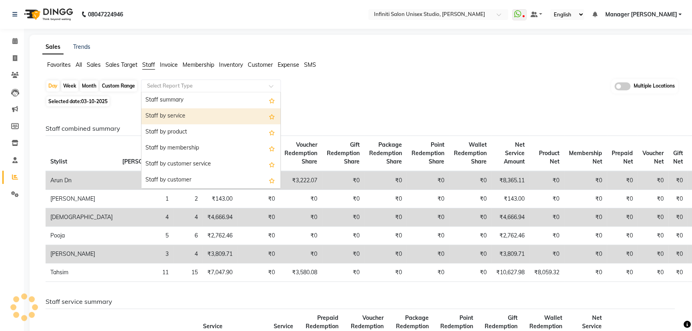
click at [176, 112] on div "Staff by service" at bounding box center [210, 116] width 139 height 16
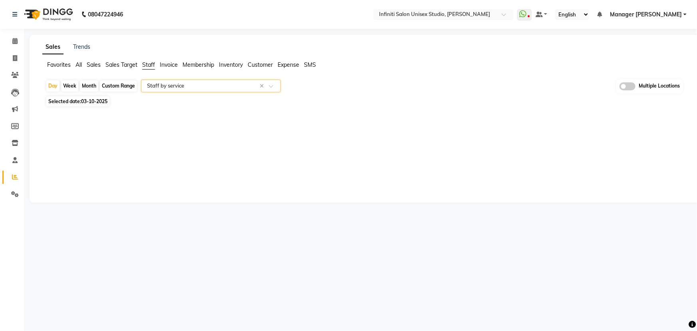
select select "csv"
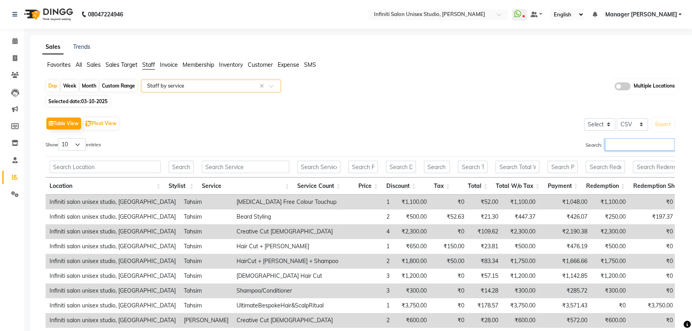
click at [614, 144] on input "Search:" at bounding box center [640, 144] width 70 height 12
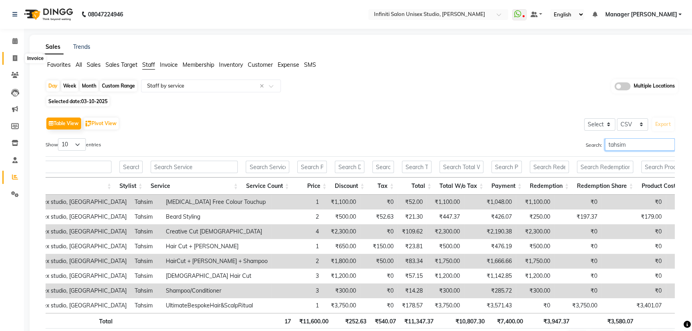
type input "tahsim"
click at [13, 55] on icon at bounding box center [15, 58] width 4 height 6
select select "6511"
select select "service"
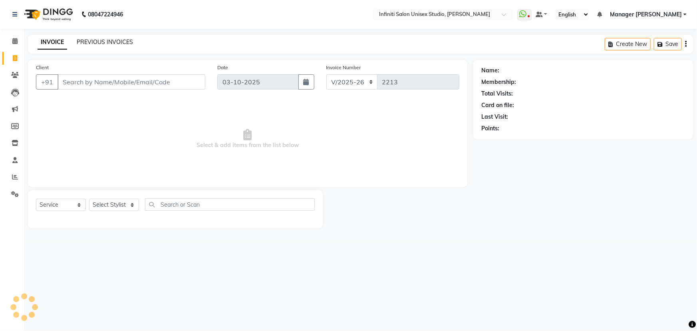
click at [105, 41] on link "PREVIOUS INVOICES" at bounding box center [105, 41] width 56 height 7
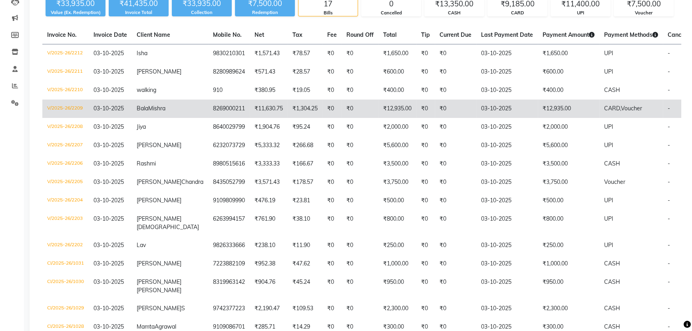
scroll to position [90, 0]
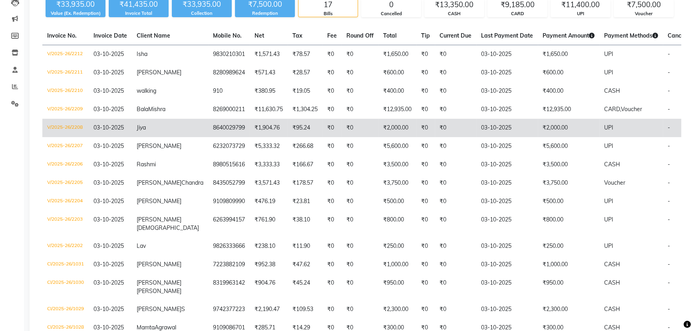
click at [73, 127] on td "V/2025-26/2208" at bounding box center [65, 128] width 46 height 18
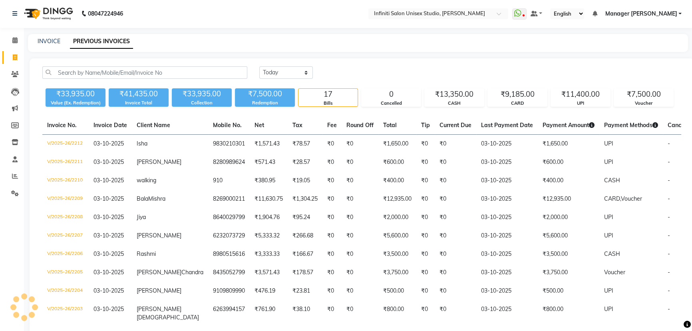
scroll to position [0, 0]
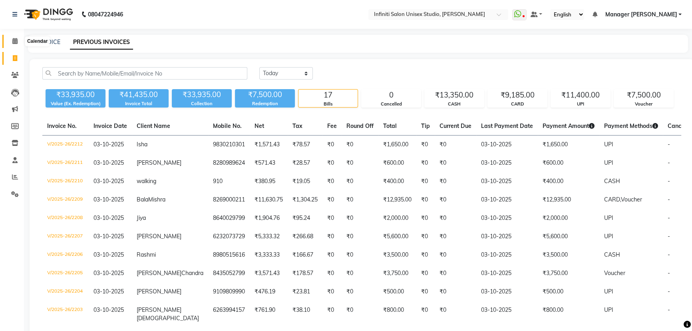
click at [13, 42] on icon at bounding box center [14, 41] width 5 height 6
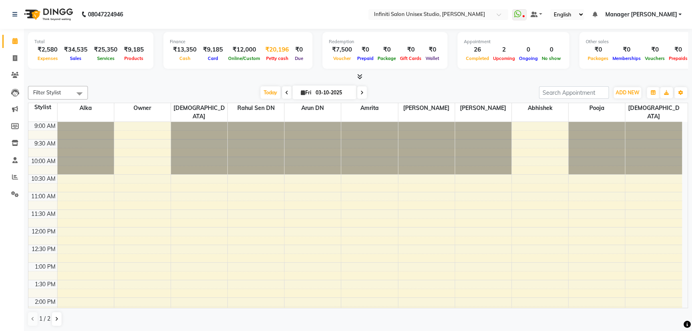
click at [276, 58] on span "Petty cash" at bounding box center [277, 59] width 26 height 6
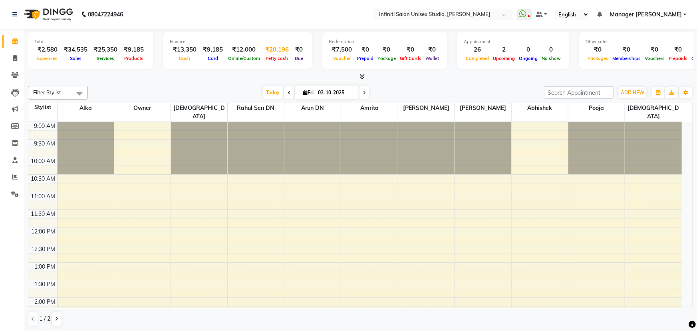
select select "5538"
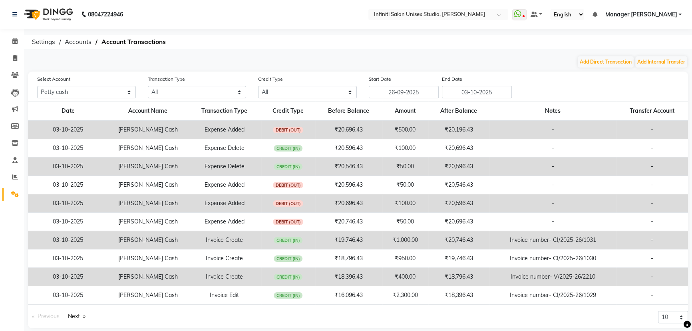
scroll to position [8, 0]
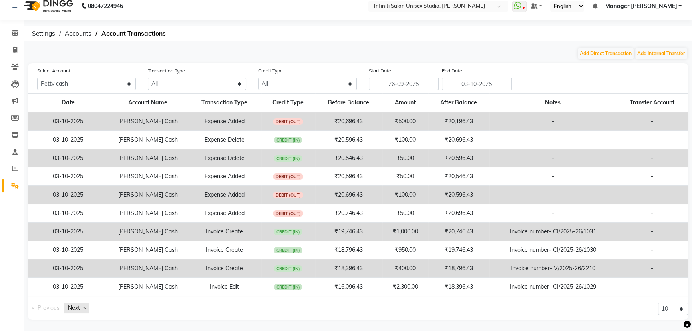
click at [86, 307] on link "Next page" at bounding box center [77, 307] width 26 height 11
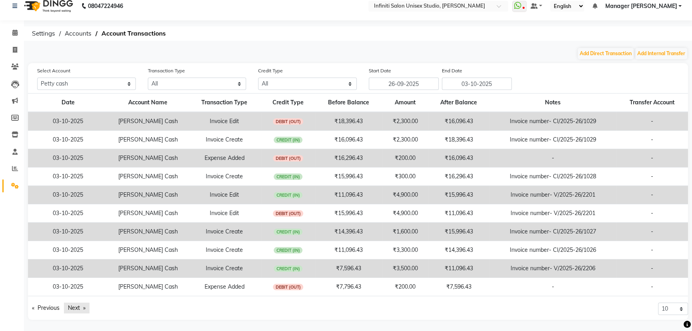
click at [67, 309] on link "Next page" at bounding box center [77, 307] width 26 height 11
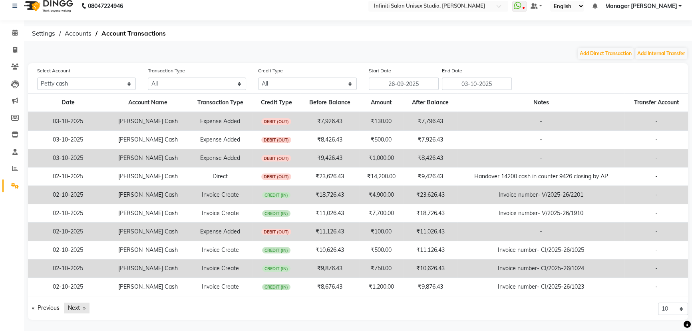
click at [84, 308] on link "Next page" at bounding box center [77, 307] width 26 height 11
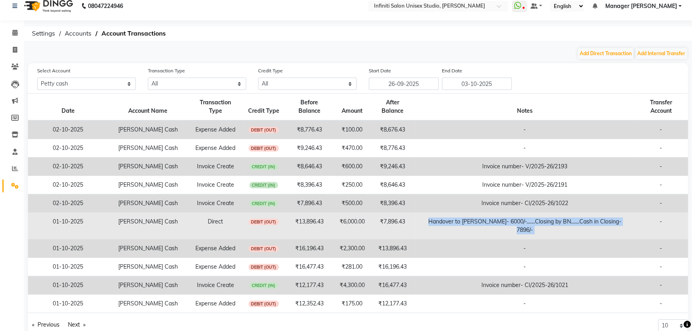
drag, startPoint x: 632, startPoint y: 214, endPoint x: 421, endPoint y: 210, distance: 210.5
click at [421, 212] on tr "[DATE] [PERSON_NAME] Cash Direct DEBIT (OUT) ₹13,896.43 ₹6,000.00 ₹7,896.43 Han…" at bounding box center [358, 225] width 660 height 27
copy td "Handover to [PERSON_NAME]- 6000/-.......Closing by BN.......Cash in Closing-789…"
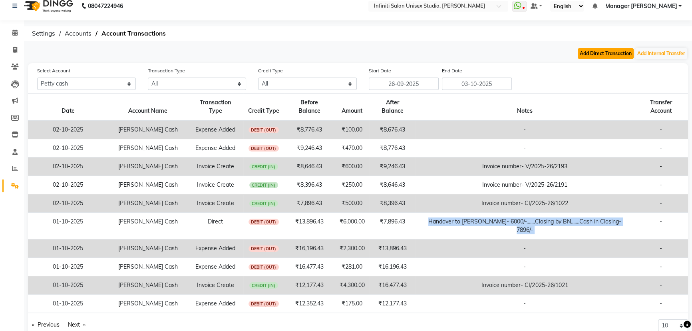
click at [611, 54] on button "Add Direct Transaction" at bounding box center [605, 53] width 56 height 11
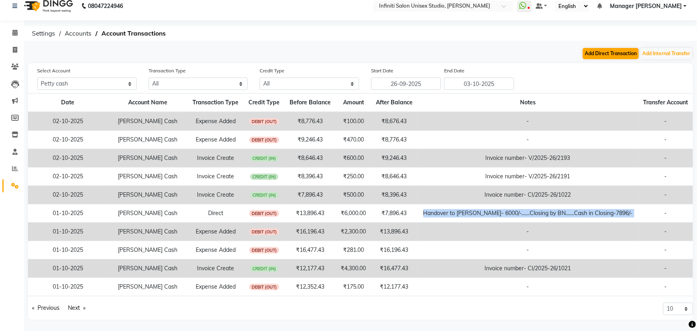
select select "direct"
select select "5538"
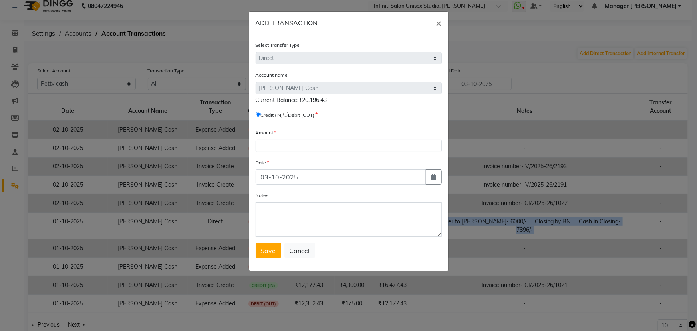
click at [288, 114] on input "radio" at bounding box center [285, 113] width 5 height 5
radio input "true"
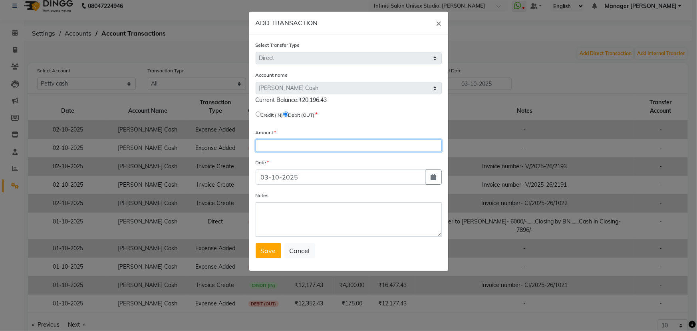
click at [283, 149] on input "number" at bounding box center [349, 145] width 186 height 12
type input "14000"
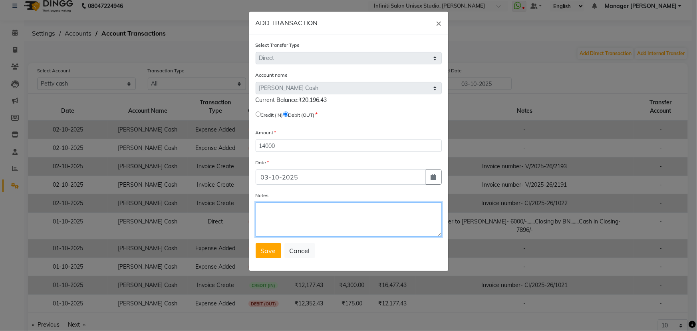
click at [272, 214] on textarea "Notes" at bounding box center [349, 219] width 186 height 34
paste textarea "Handover to [PERSON_NAME]- 6000/-.......Closing by BN.......Cash in Closing-789…"
click at [346, 209] on textarea "Handover to [PERSON_NAME]- 6000/-.......Closing by BN.......Cash in Closing-789…" at bounding box center [349, 219] width 186 height 34
drag, startPoint x: 344, startPoint y: 218, endPoint x: 329, endPoint y: 218, distance: 15.2
click at [329, 218] on textarea "Handover to [PERSON_NAME]- 14000/-.......Closing by BN.......Cash in Closing-78…" at bounding box center [349, 219] width 186 height 34
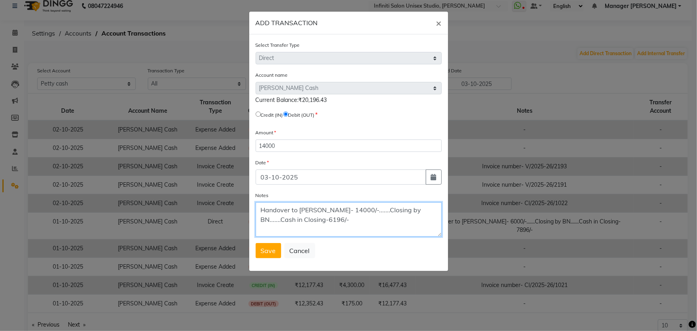
type textarea "Handover to [PERSON_NAME]- 14000/-.......Closing by BN.......Cash in Closing-61…"
click at [268, 246] on button "Save" at bounding box center [269, 250] width 26 height 15
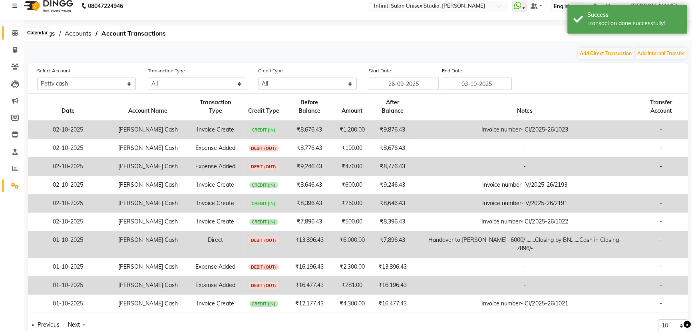
click at [15, 30] on icon at bounding box center [14, 33] width 5 height 6
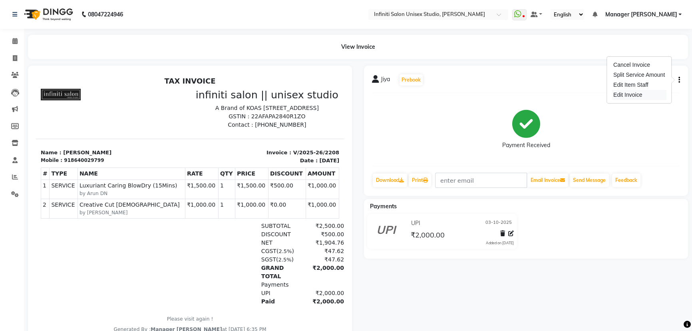
click at [620, 96] on div "Edit Invoice" at bounding box center [638, 95] width 55 height 10
select select "service"
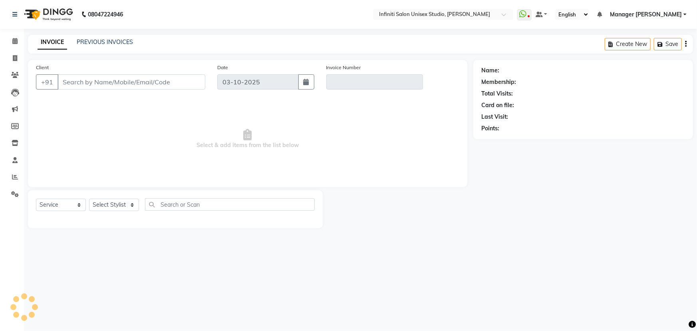
type input "8640029799"
type input "V/2025-26/2208"
select select "1: Object"
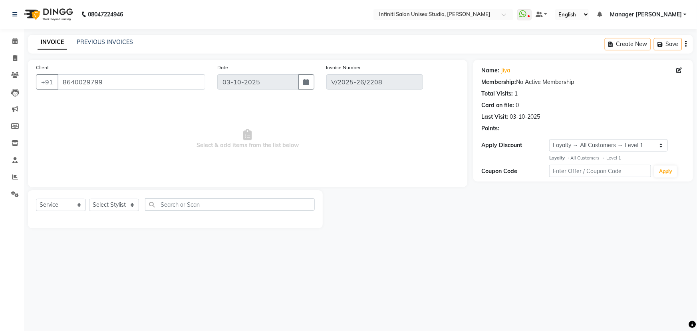
select select "select"
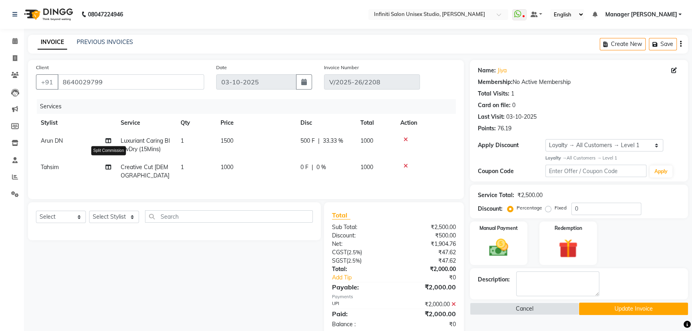
click at [107, 167] on icon at bounding box center [108, 167] width 6 height 6
select select "49888"
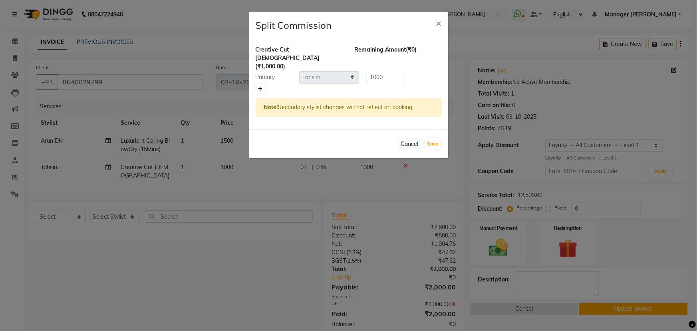
click at [261, 87] on icon at bounding box center [260, 89] width 4 height 5
type input "500"
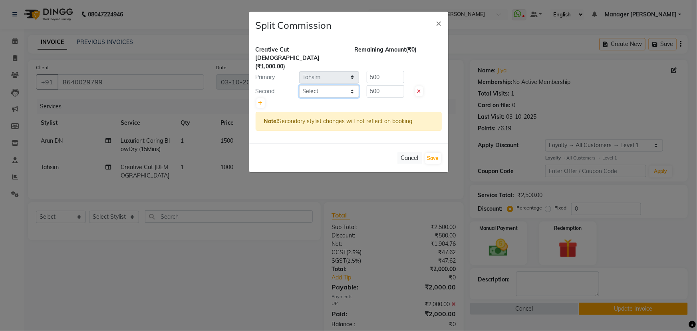
click at [327, 85] on select "Select Abhishek Alka Amrita Arun DN Bharti Nigam Ishu Krishna Owner Pooja Rahul…" at bounding box center [329, 91] width 60 height 12
select select "49890"
click at [299, 85] on select "Select Abhishek Alka Amrita Arun DN Bharti Nigam Ishu Krishna Owner Pooja Rahul…" at bounding box center [329, 91] width 60 height 12
click at [430, 153] on button "Save" at bounding box center [433, 158] width 16 height 11
select select "Select"
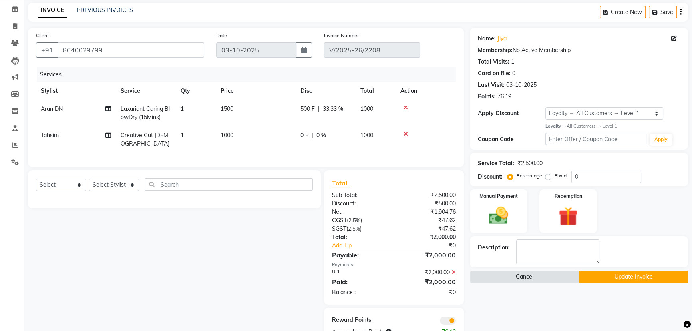
scroll to position [63, 0]
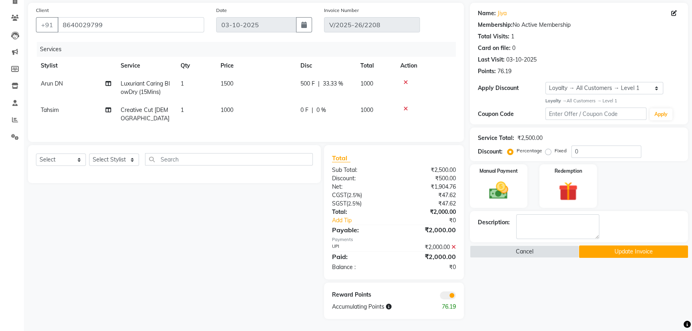
click at [611, 248] on button "Update Invoice" at bounding box center [633, 251] width 109 height 12
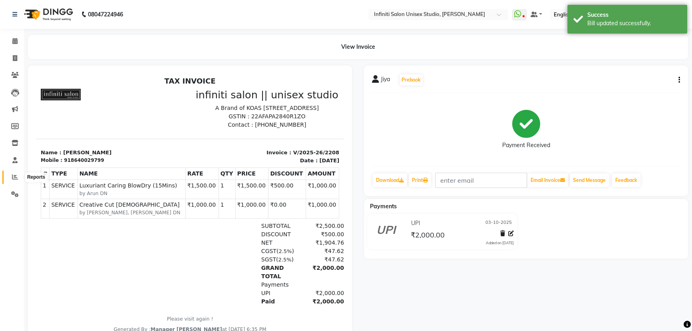
click at [14, 177] on icon at bounding box center [15, 177] width 6 height 6
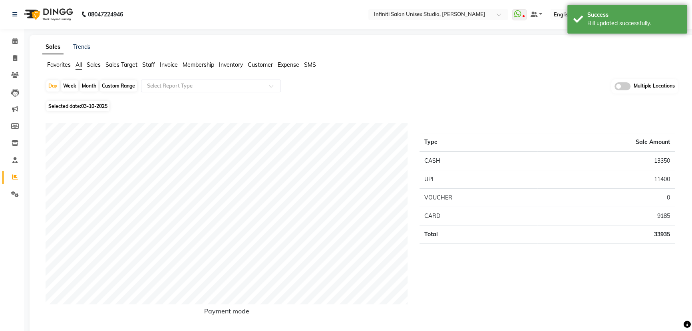
click at [152, 64] on span "Staff" at bounding box center [148, 64] width 13 height 7
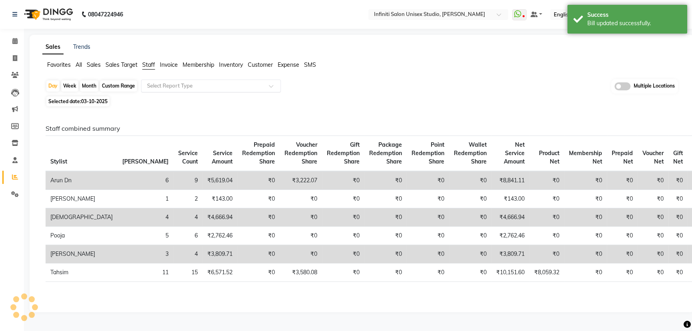
click at [159, 86] on input "text" at bounding box center [202, 86] width 115 height 8
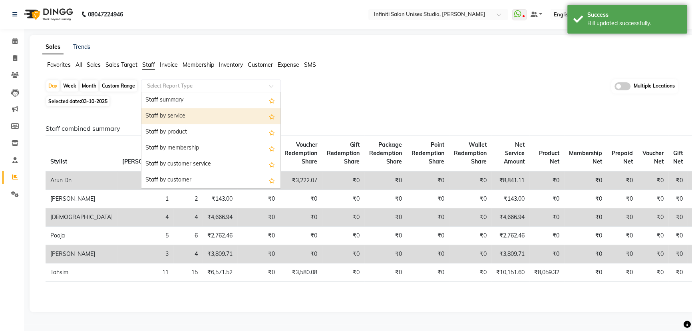
click at [179, 114] on div "Staff by service" at bounding box center [210, 116] width 139 height 16
select select "csv"
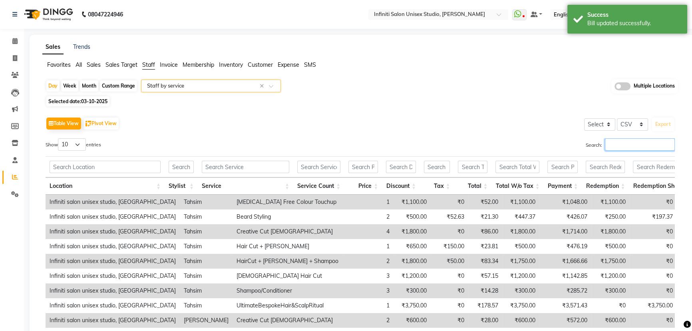
click at [620, 146] on input "Search:" at bounding box center [640, 144] width 70 height 12
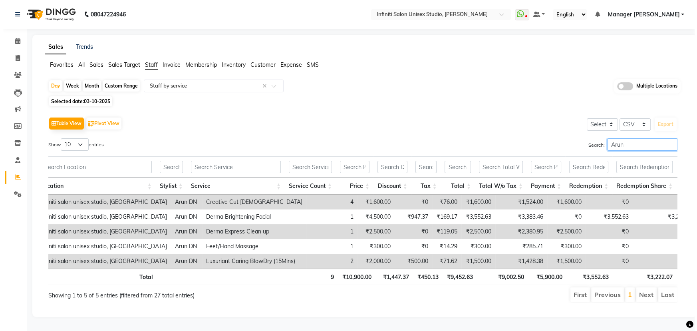
scroll to position [0, 13]
type input "Arun"
click at [11, 73] on icon at bounding box center [15, 75] width 8 height 6
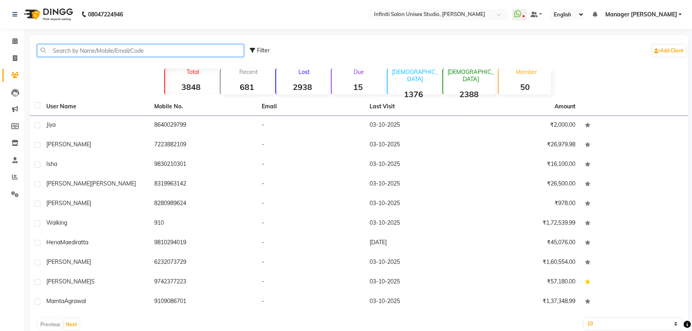
click at [99, 50] on input "text" at bounding box center [140, 50] width 206 height 12
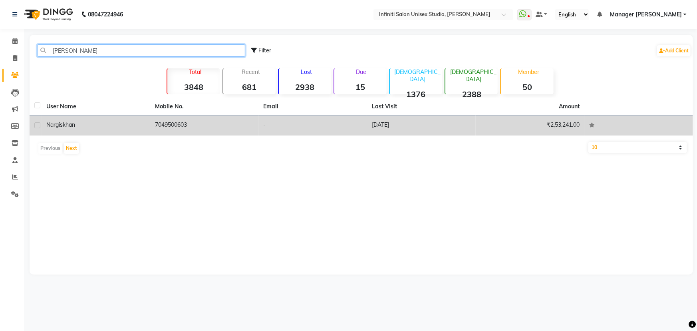
type input "nargi"
click at [194, 120] on td "7049500603" at bounding box center [204, 126] width 109 height 20
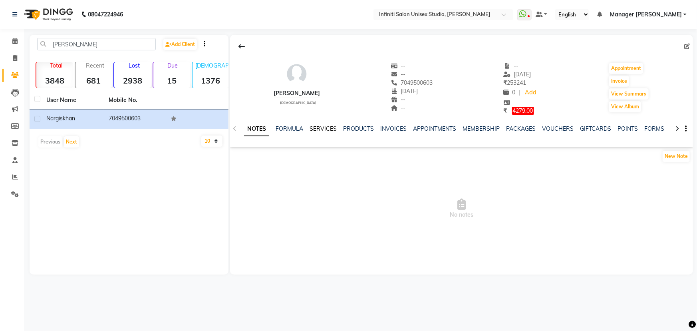
click at [319, 125] on link "SERVICES" at bounding box center [322, 128] width 27 height 7
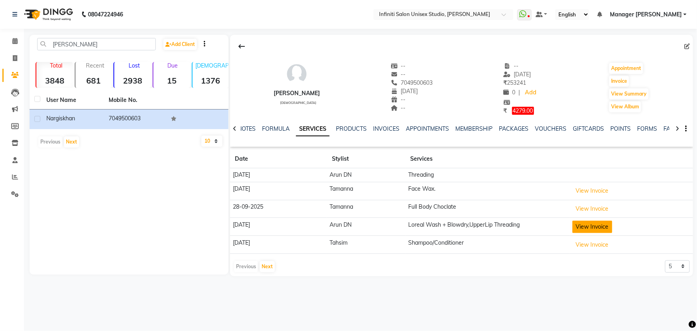
click at [599, 224] on button "View Invoice" at bounding box center [592, 226] width 40 height 12
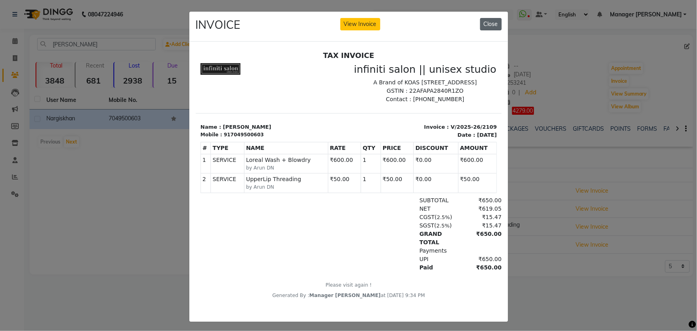
click at [488, 19] on button "Close" at bounding box center [491, 24] width 22 height 12
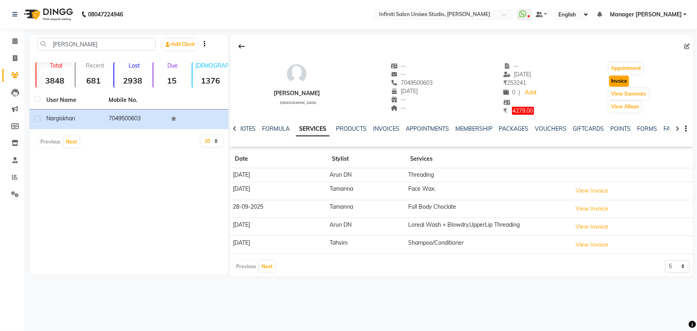
click at [620, 83] on button "Invoice" at bounding box center [619, 80] width 20 height 11
select select "service"
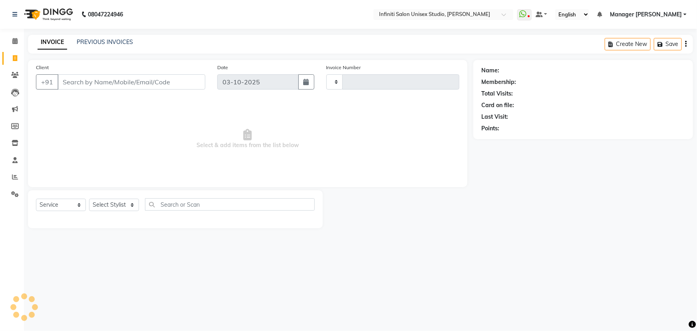
type input "2213"
select select "6511"
type input "7049500603"
select select "1: Object"
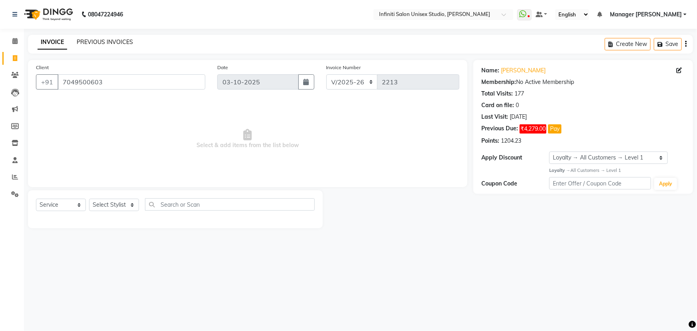
click at [108, 38] on link "PREVIOUS INVOICES" at bounding box center [105, 41] width 56 height 7
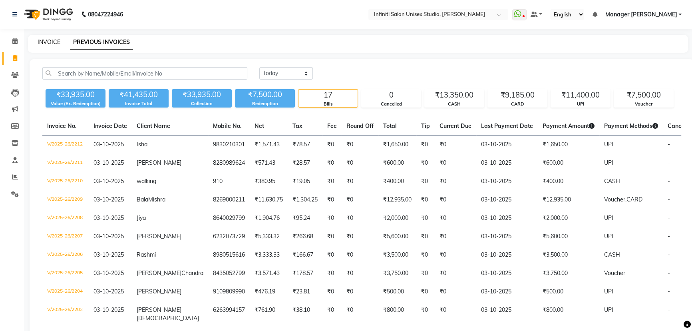
click at [52, 41] on link "INVOICE" at bounding box center [49, 41] width 23 height 7
select select "service"
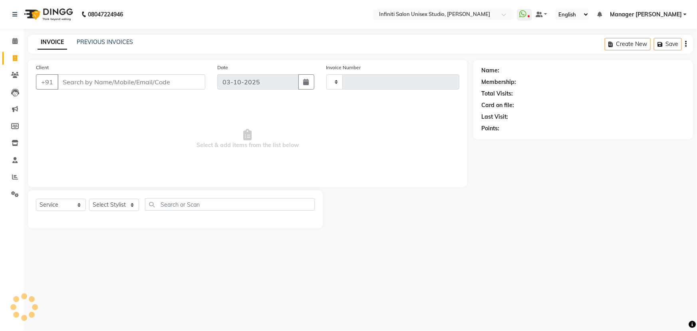
type input "2213"
select select "6511"
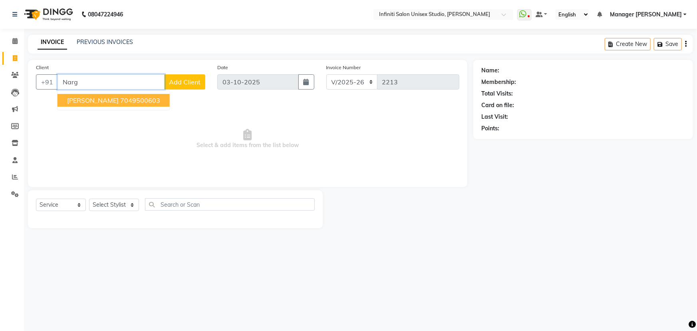
click at [123, 97] on ngb-highlight "7049500603" at bounding box center [140, 100] width 40 height 8
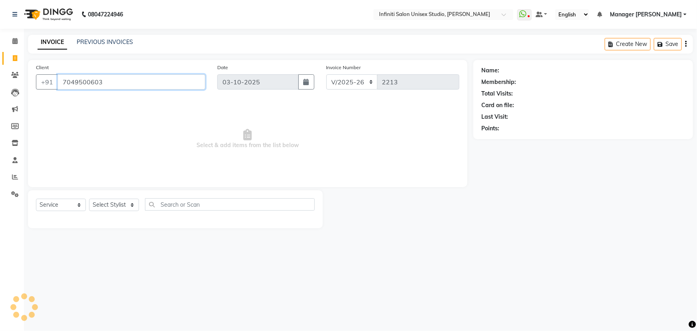
type input "7049500603"
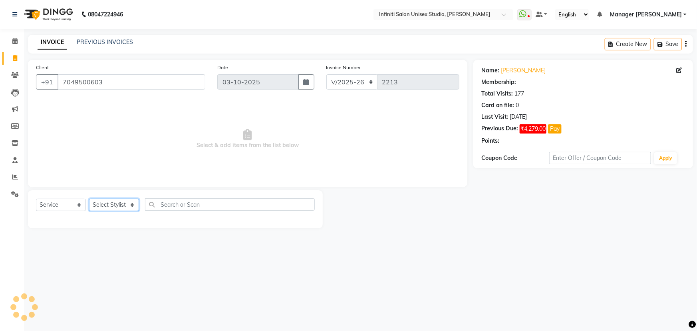
click at [111, 206] on select "Select Stylist Abhishek Alka Amrita Arun DN Bharti Nigam Ishu Krishna Owner Poo…" at bounding box center [114, 204] width 50 height 12
select select "1: Object"
select select "49890"
click at [89, 198] on select "Select Stylist Abhishek Alka Amrita Arun DN Bharti Nigam Ishu Krishna Owner Poo…" at bounding box center [114, 204] width 50 height 12
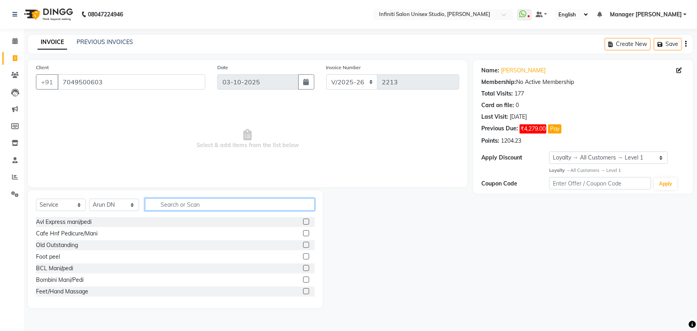
click at [170, 200] on input "text" at bounding box center [230, 204] width 170 height 12
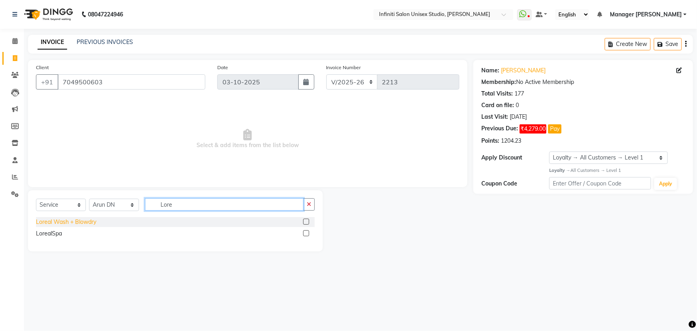
type input "Lore"
click at [76, 219] on div "Loreal Wash + Blowdry" at bounding box center [66, 222] width 60 height 8
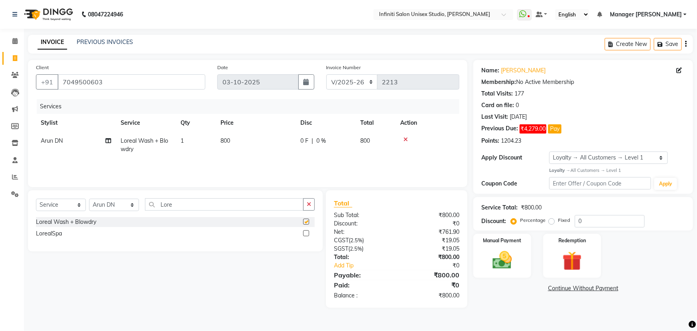
checkbox input "false"
click at [224, 141] on span "800" at bounding box center [225, 140] width 10 height 7
select select "49890"
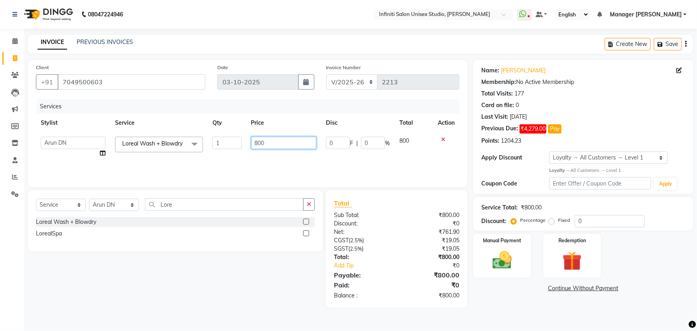
click at [254, 139] on input "800" at bounding box center [283, 143] width 65 height 12
type input "600"
click at [349, 195] on div "Total Sub Total: ₹800.00 Discount: ₹0 Net: ₹761.90 CGST ( 2.5% ) ₹19.05 SGST ( …" at bounding box center [396, 248] width 141 height 117
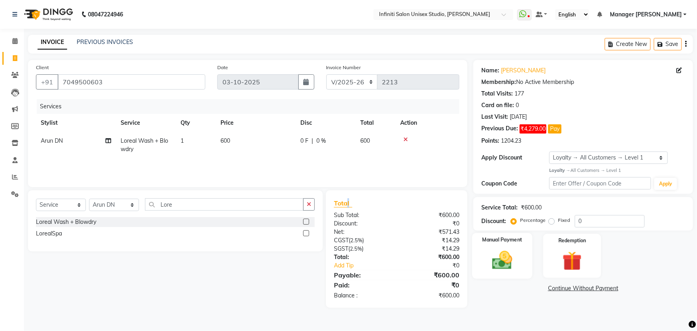
click at [512, 252] on img at bounding box center [502, 259] width 33 height 23
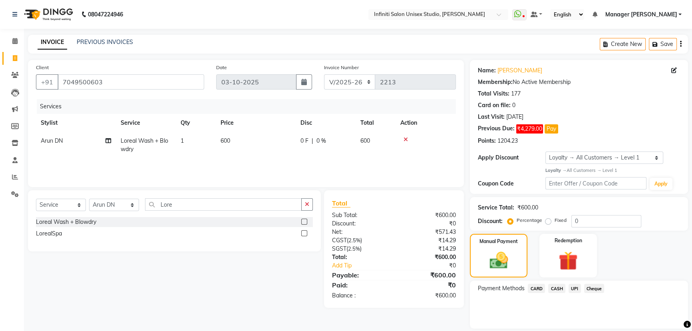
click at [577, 289] on span "UPI" at bounding box center [574, 288] width 12 height 9
click at [583, 329] on button "Add Payment" at bounding box center [614, 330] width 131 height 12
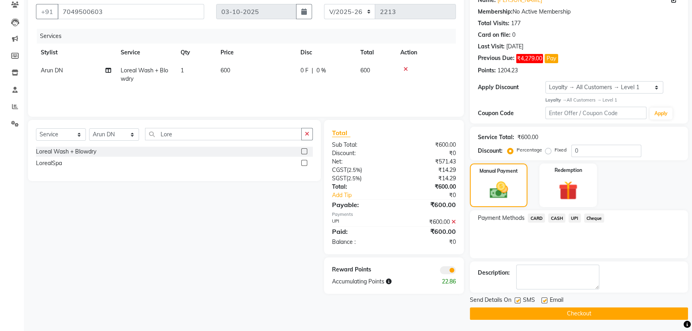
scroll to position [71, 0]
click at [530, 311] on button "Checkout" at bounding box center [579, 313] width 218 height 12
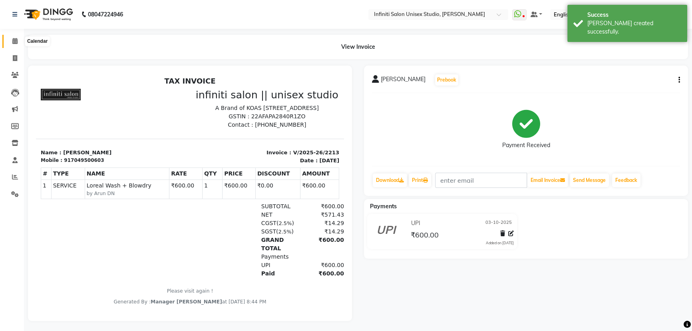
drag, startPoint x: 10, startPoint y: 36, endPoint x: 16, endPoint y: 40, distance: 6.6
click at [10, 37] on span at bounding box center [15, 41] width 14 height 9
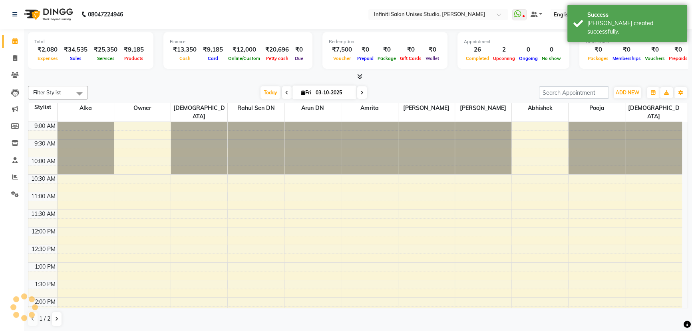
scroll to position [210, 0]
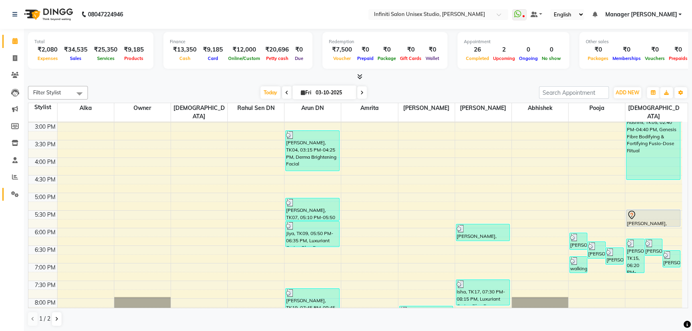
click at [12, 192] on icon at bounding box center [15, 194] width 8 height 6
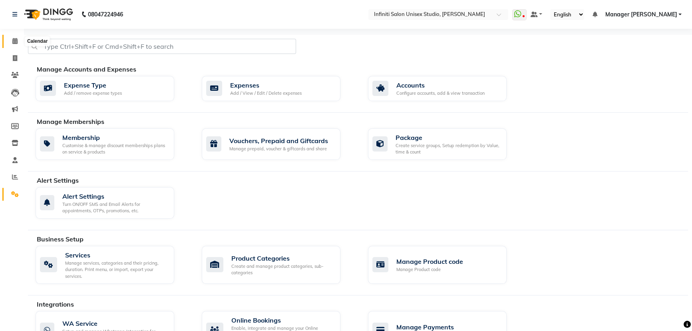
click at [13, 43] on icon at bounding box center [14, 41] width 5 height 6
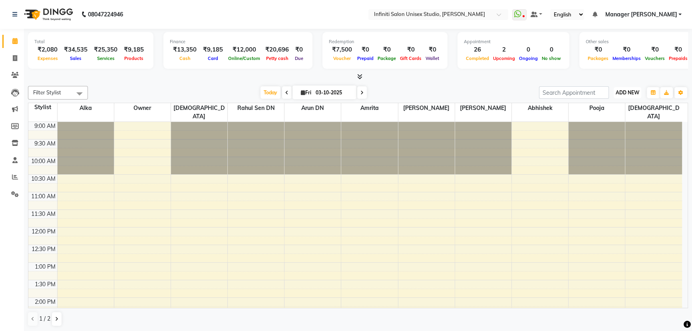
click at [631, 90] on span "ADD NEW" at bounding box center [627, 92] width 24 height 6
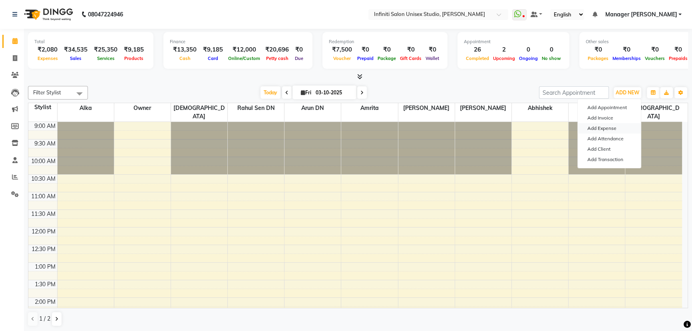
click at [606, 126] on link "Add Expense" at bounding box center [608, 128] width 63 height 10
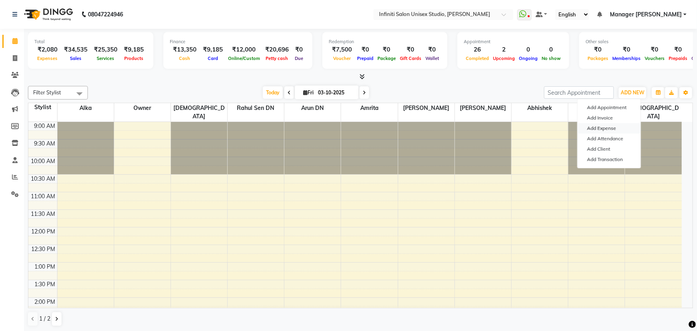
select select "1"
select select "5538"
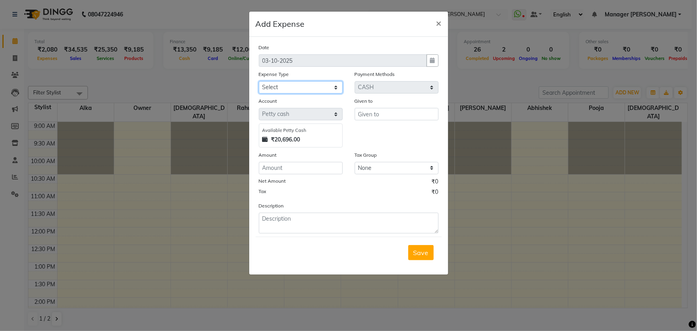
click at [313, 87] on select "Select Advance Salary Client Snacks Fuel Incentive Maintenance Miscellaneous Pa…" at bounding box center [301, 87] width 84 height 12
select select "12400"
click at [259, 81] on select "Select Advance Salary Client Snacks Fuel Incentive Maintenance Miscellaneous Pa…" at bounding box center [301, 87] width 84 height 12
click at [373, 112] on input "text" at bounding box center [397, 114] width 84 height 12
type input "Arun DN"
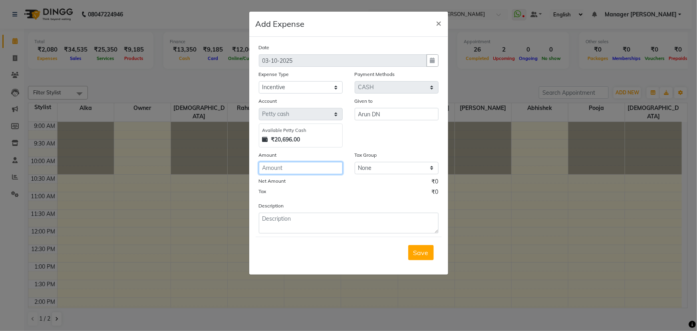
click at [285, 168] on input "number" at bounding box center [301, 168] width 84 height 12
type input "500"
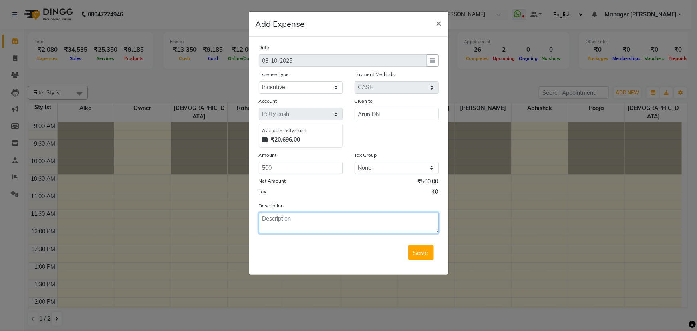
click at [309, 229] on textarea at bounding box center [349, 222] width 180 height 21
type textarea "Daily target Completed....10000/-"
click at [417, 253] on span "Save" at bounding box center [420, 252] width 15 height 8
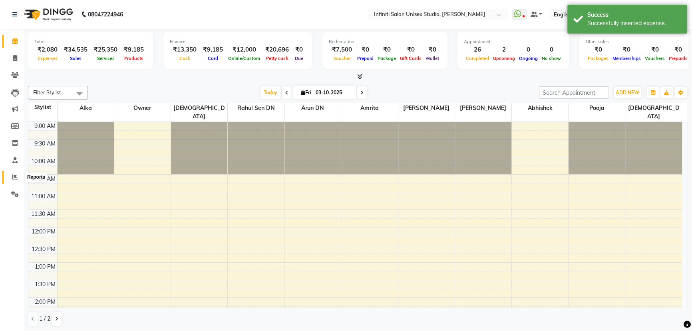
click at [13, 174] on icon at bounding box center [15, 177] width 6 height 6
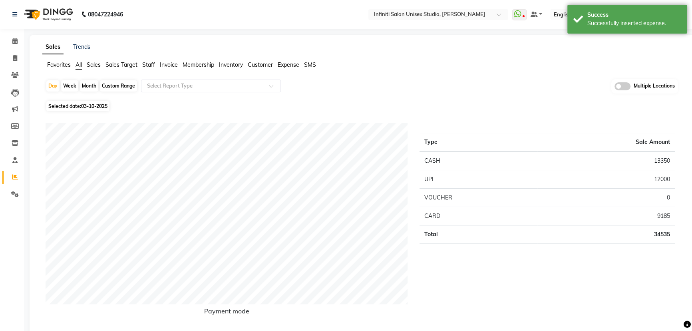
click at [149, 64] on span "Staff" at bounding box center [148, 64] width 13 height 7
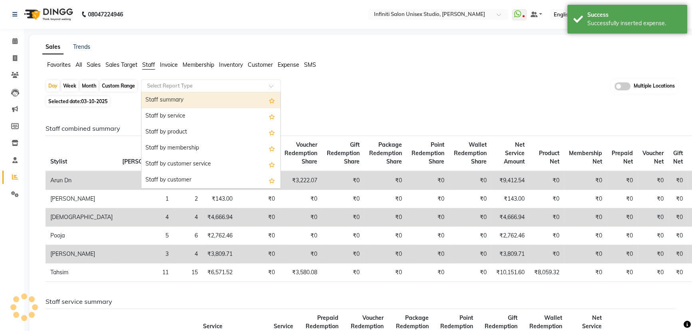
click at [158, 84] on input "text" at bounding box center [202, 86] width 115 height 8
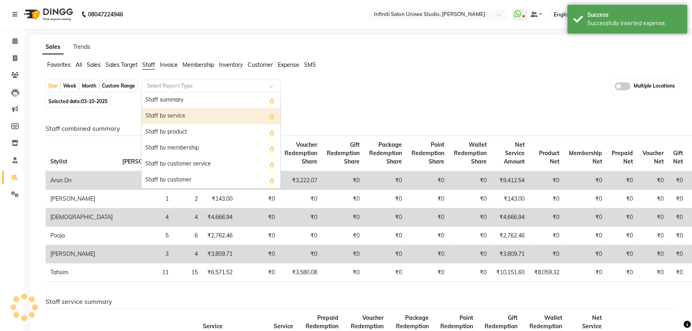
click at [179, 119] on div "Staff by service" at bounding box center [210, 116] width 139 height 16
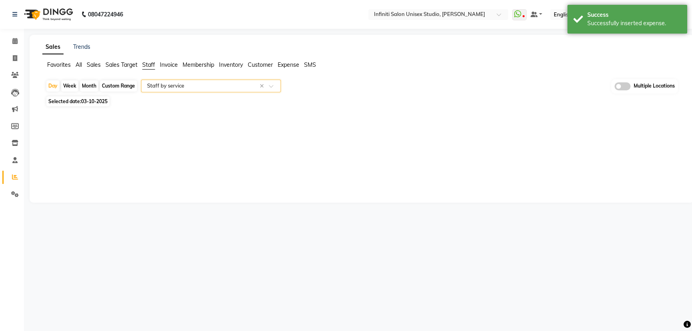
select select "csv"
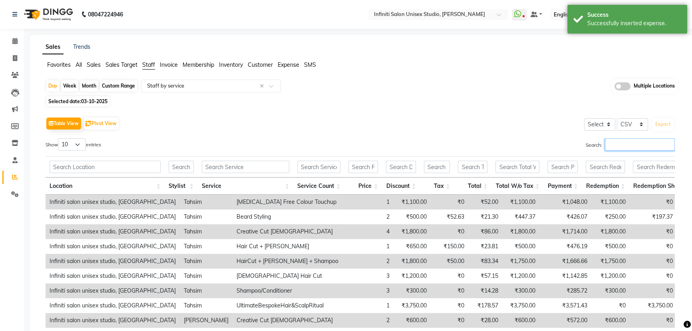
click at [621, 144] on input "Search:" at bounding box center [640, 144] width 70 height 12
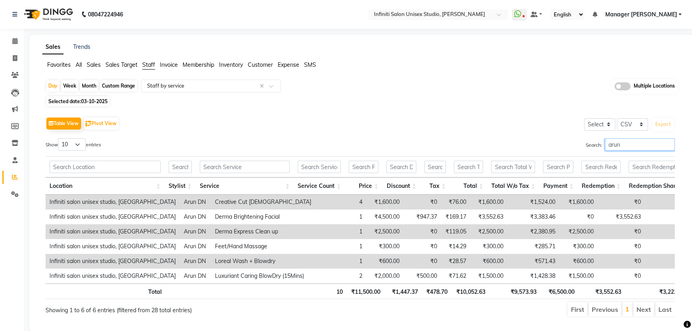
type input "arun"
click at [13, 37] on span at bounding box center [15, 41] width 14 height 9
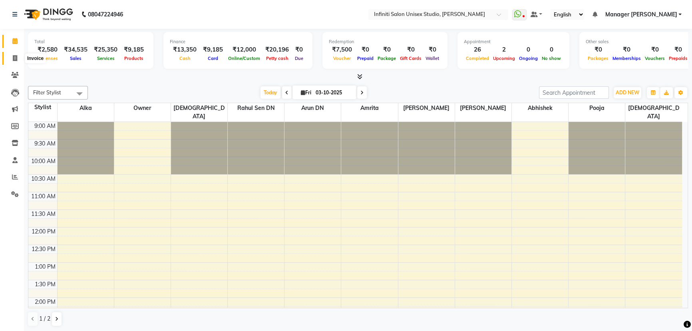
click at [16, 58] on icon at bounding box center [15, 58] width 4 height 6
select select "service"
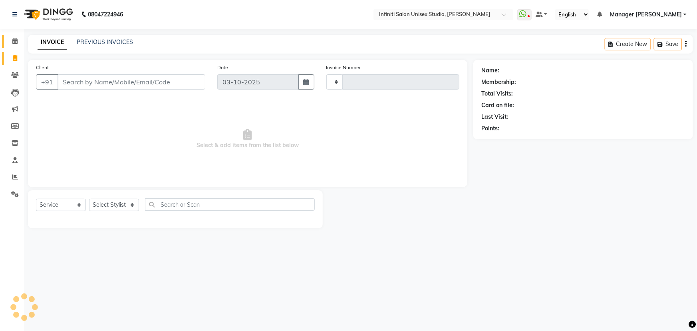
type input "2214"
select select "6511"
click at [18, 42] on span at bounding box center [15, 41] width 14 height 9
